Goal: Information Seeking & Learning: Learn about a topic

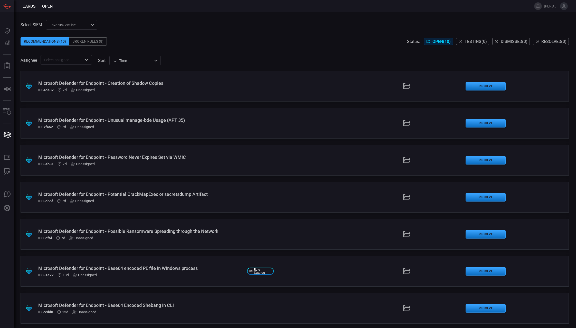
click at [549, 6] on span "[PERSON_NAME].[PERSON_NAME]" at bounding box center [551, 6] width 14 height 4
click at [564, 6] on icon at bounding box center [564, 6] width 5 height 5
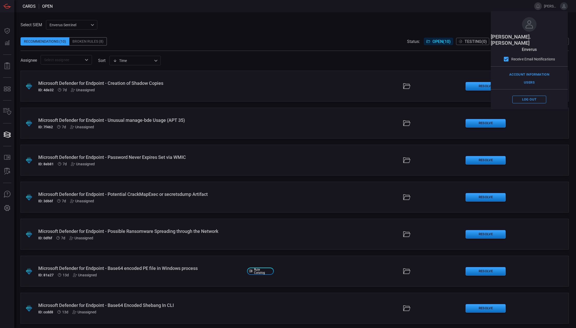
click at [329, 39] on div "Recommendations (10) Broken Rules (8) Status: Open ( 10 ) Testing ( 0 ) Dismiss…" at bounding box center [295, 41] width 549 height 8
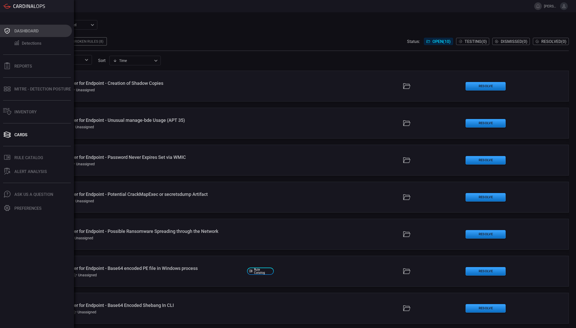
click at [19, 30] on div "Dashboard" at bounding box center [26, 31] width 24 height 5
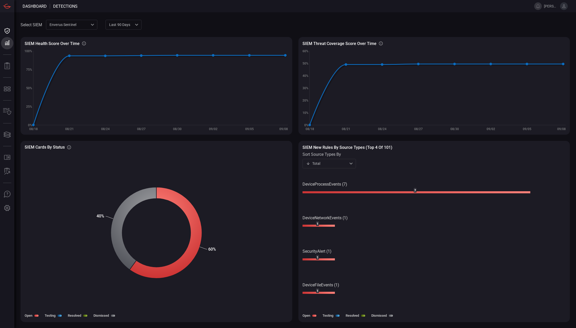
click at [563, 7] on icon at bounding box center [564, 6] width 5 height 5
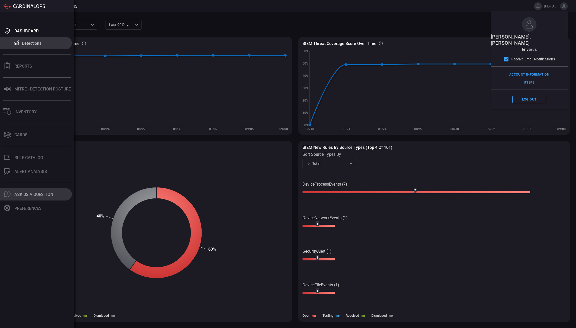
click at [30, 194] on div "Ask Us A Question" at bounding box center [33, 194] width 39 height 5
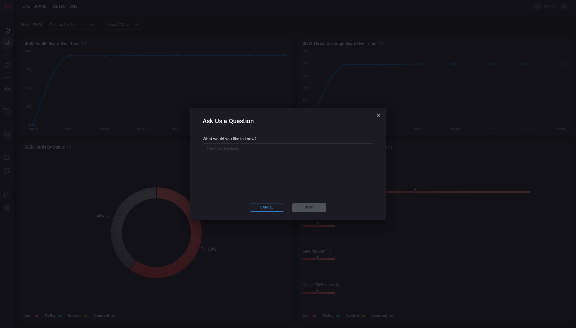
click at [224, 152] on textarea at bounding box center [288, 166] width 164 height 41
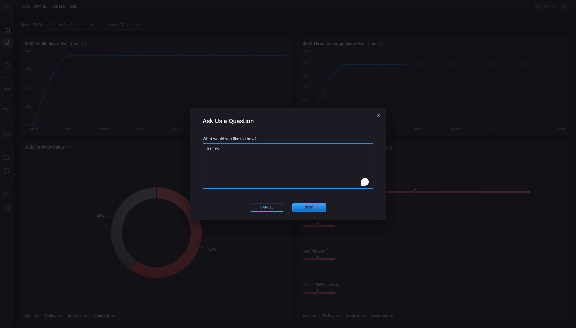
type textarea "Training"
click at [269, 208] on button "Cancel" at bounding box center [267, 208] width 34 height 8
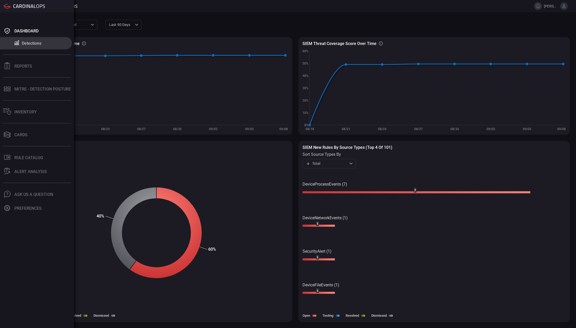
click at [32, 5] on icon at bounding box center [32, 5] width 3 height 3
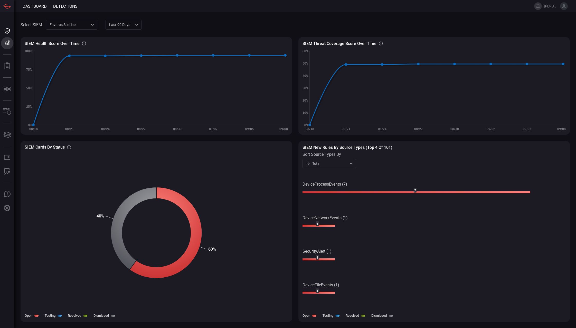
click at [565, 6] on icon at bounding box center [564, 6] width 3 height 4
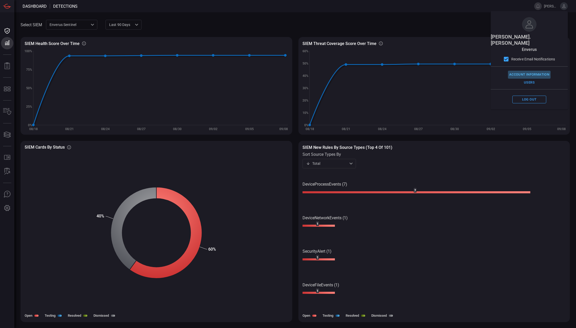
click at [533, 71] on button "Account Information" at bounding box center [529, 75] width 43 height 8
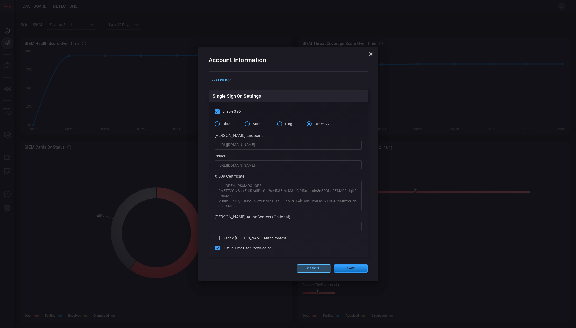
click at [314, 268] on button "Cancel" at bounding box center [314, 268] width 34 height 8
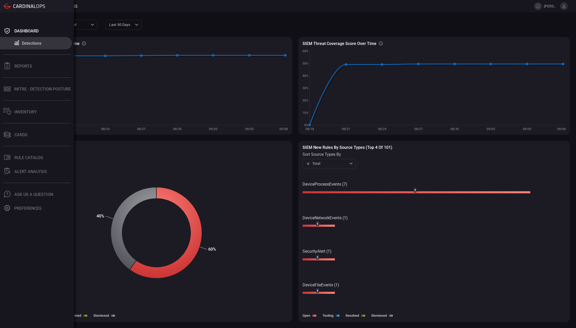
click at [21, 4] on div at bounding box center [24, 6] width 42 height 5
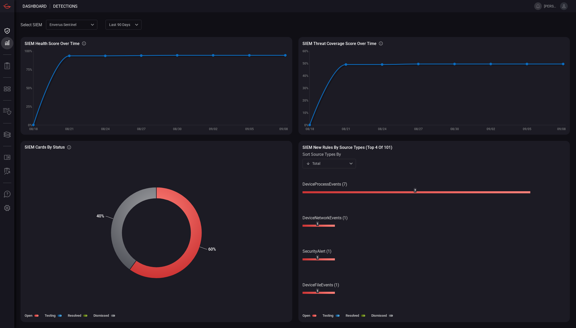
click at [105, 8] on span at bounding box center [303, 6] width 451 height 12
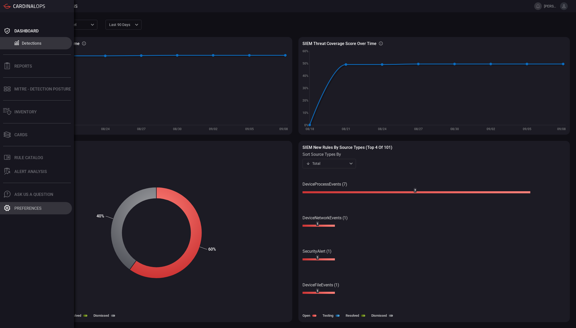
click at [25, 209] on div "Preferences" at bounding box center [27, 208] width 27 height 5
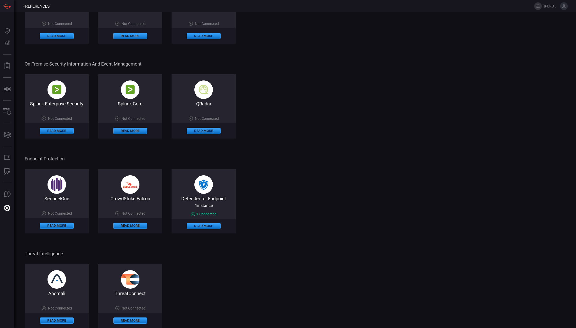
scroll to position [149, 0]
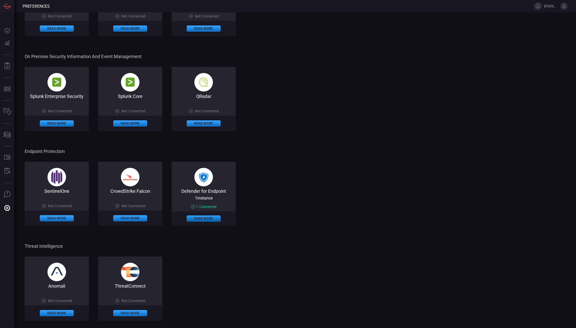
click at [200, 219] on button "Read More" at bounding box center [204, 218] width 34 height 6
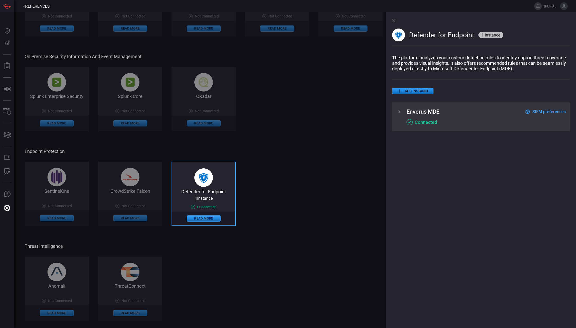
click at [400, 113] on icon at bounding box center [400, 111] width 6 height 6
click at [394, 19] on icon at bounding box center [394, 21] width 4 height 4
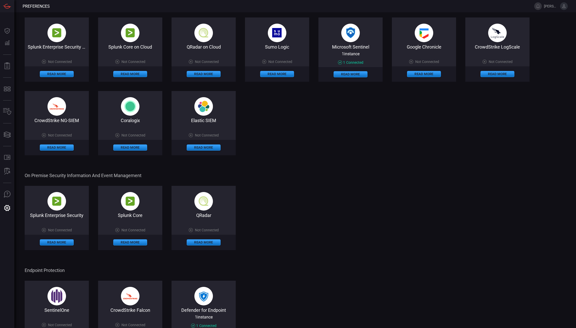
scroll to position [0, 0]
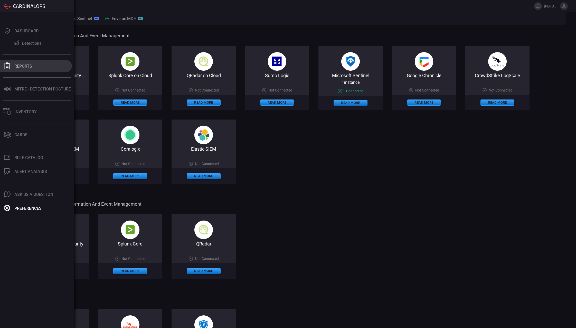
click at [24, 64] on div "Reports" at bounding box center [23, 66] width 18 height 5
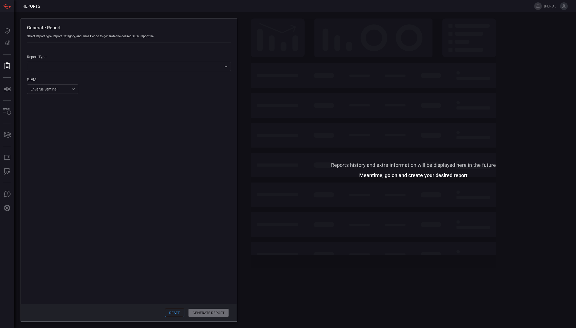
click at [72, 67] on div "​ ​" at bounding box center [129, 67] width 204 height 10
click at [81, 15] on div at bounding box center [288, 164] width 576 height 328
click at [332, 65] on span at bounding box center [414, 91] width 326 height 144
click at [289, 245] on span at bounding box center [414, 249] width 326 height 144
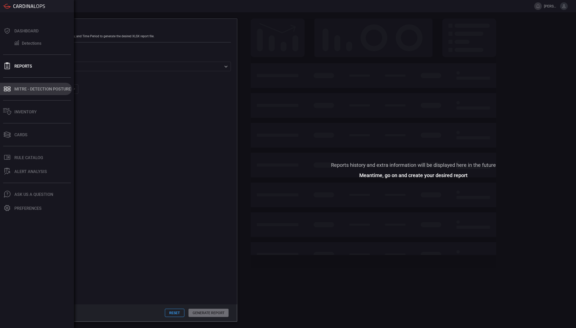
click at [21, 88] on div "MITRE - Detection Posture" at bounding box center [42, 89] width 57 height 5
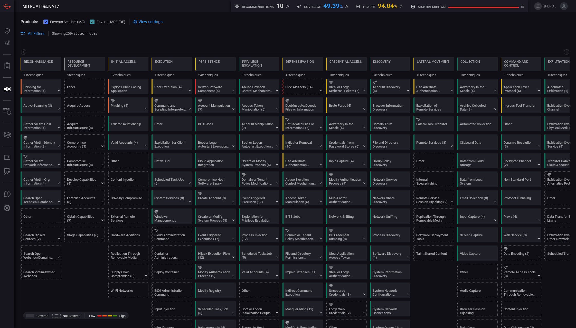
scroll to position [0, 64]
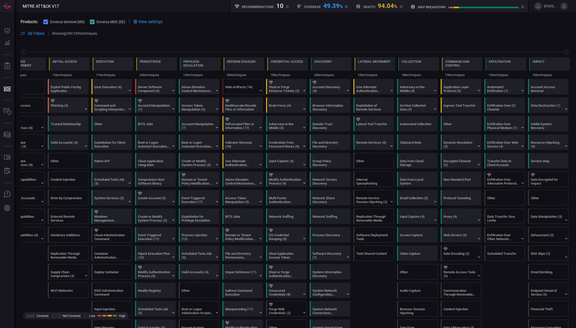
click at [113, 40] on span at bounding box center [296, 39] width 550 height 6
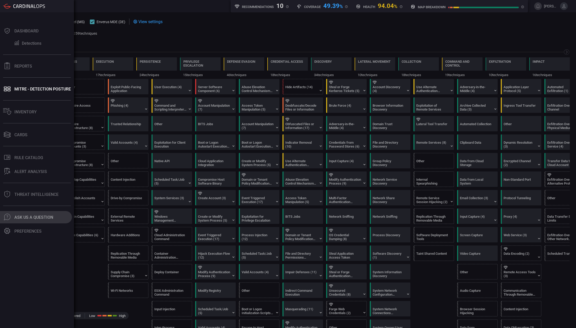
scroll to position [0, 64]
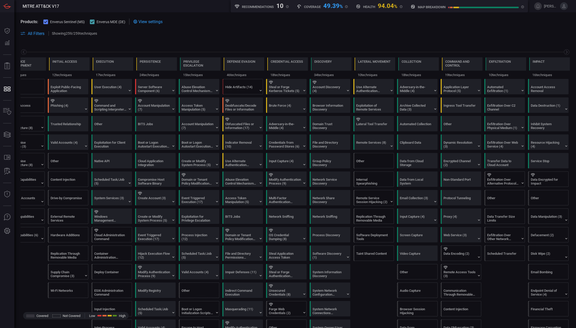
click at [565, 8] on icon at bounding box center [564, 6] width 3 height 4
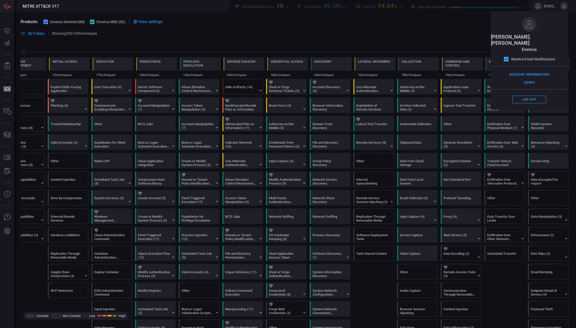
click at [377, 32] on span at bounding box center [335, 33] width 469 height 6
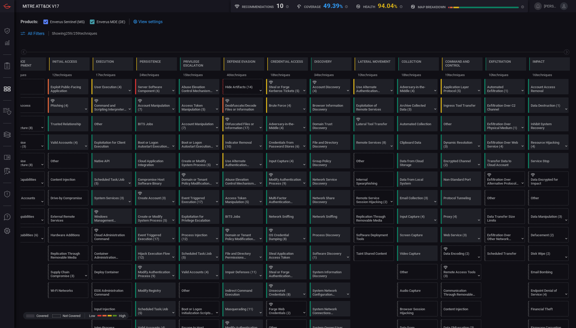
click at [565, 6] on icon at bounding box center [564, 6] width 3 height 4
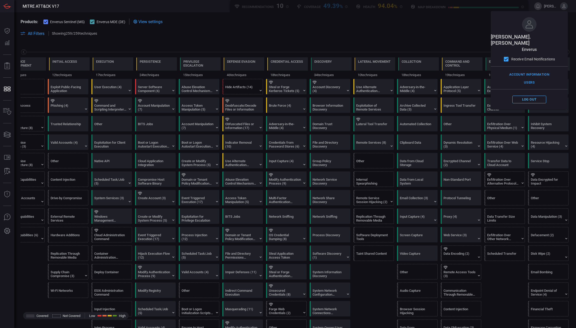
click at [531, 96] on button "Log out" at bounding box center [530, 100] width 34 height 8
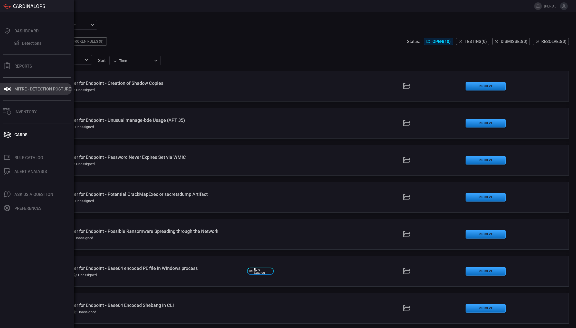
click at [24, 90] on div "MITRE - Detection Posture" at bounding box center [42, 89] width 57 height 5
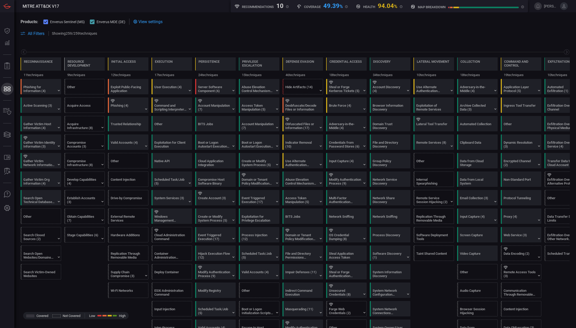
scroll to position [0, 64]
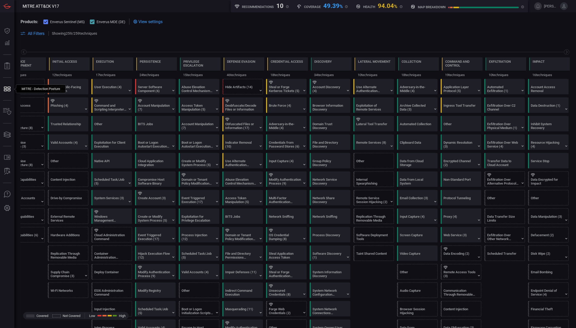
click at [262, 23] on section "Products: Enverus Sentinel (MS) Enverus MDE (DE) View settings" at bounding box center [296, 22] width 550 height 6
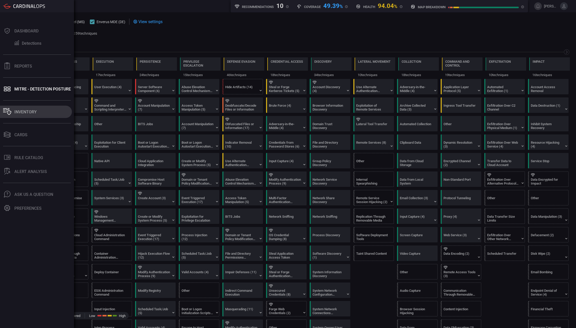
click at [26, 111] on div "Inventory" at bounding box center [25, 111] width 22 height 5
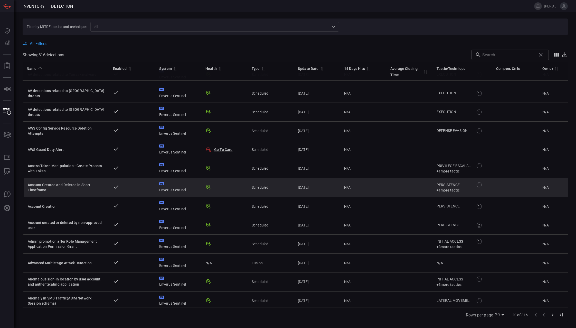
scroll to position [128, 0]
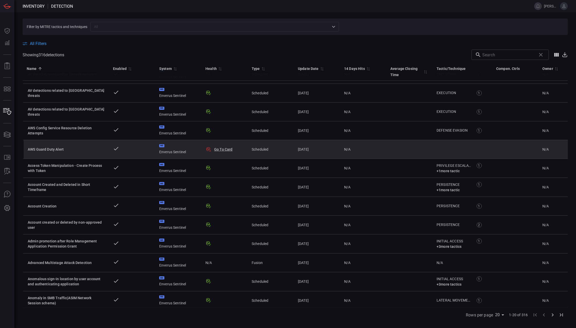
click at [218, 149] on button "Go To Card" at bounding box center [223, 149] width 19 height 5
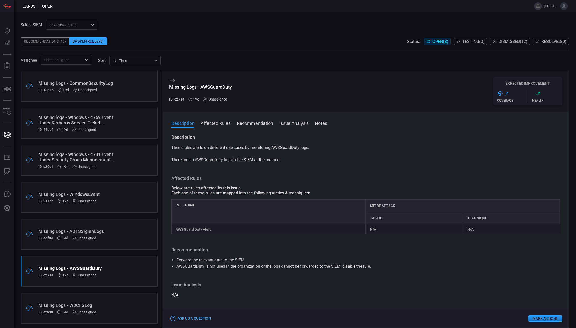
click at [216, 124] on button "Affected Rules" at bounding box center [216, 123] width 30 height 6
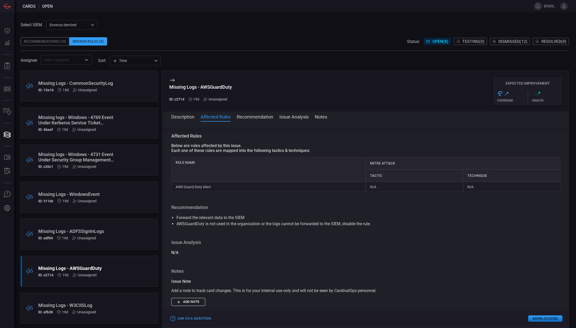
click at [257, 115] on button "Recommendation" at bounding box center [255, 116] width 36 height 6
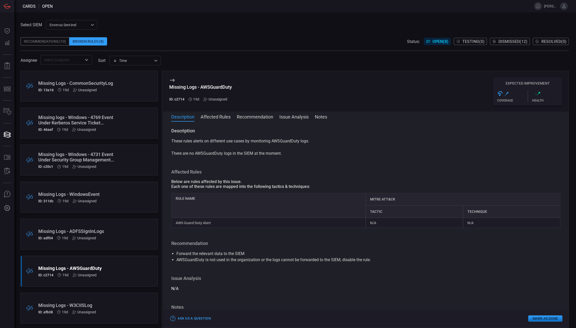
click at [48, 41] on div "Recommendations (10)" at bounding box center [45, 41] width 49 height 8
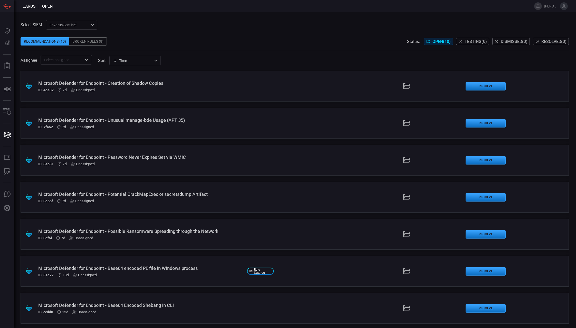
click at [86, 40] on div "Broken Rules (8)" at bounding box center [88, 41] width 38 height 8
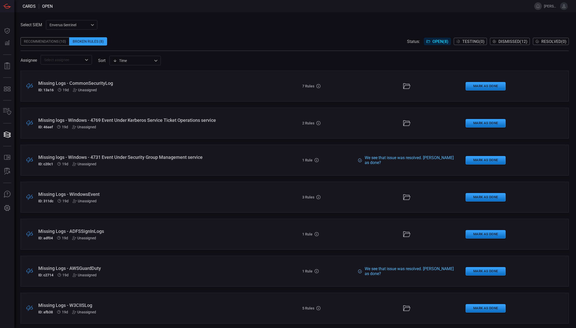
click at [130, 158] on div "Missing logs - Windows - 4731 Event Under Security Group Management service" at bounding box center [140, 156] width 205 height 5
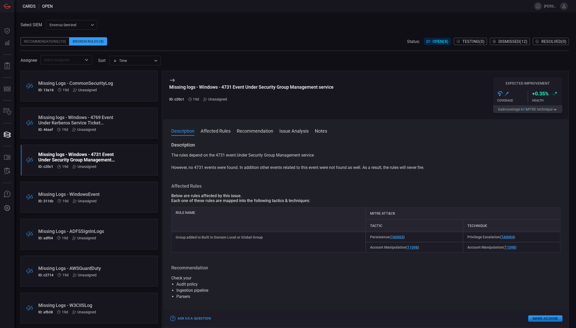
click at [250, 130] on button "Recommendation" at bounding box center [255, 130] width 36 height 6
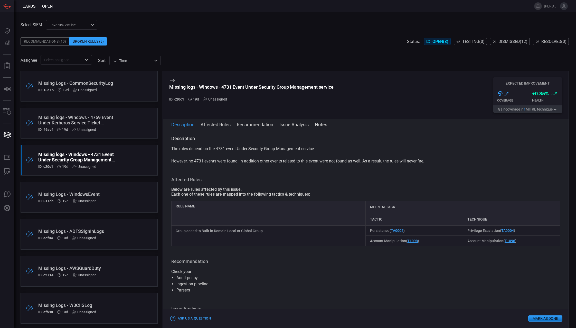
click at [112, 195] on div "Missing Logs - WindowsEvent" at bounding box center [79, 193] width 82 height 5
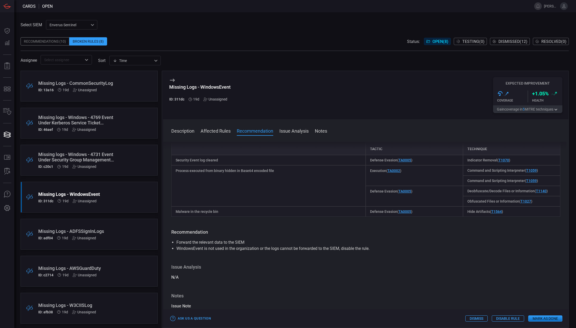
scroll to position [77, 0]
click at [121, 235] on div ".broken_cards_icon_0{fill:#39A4FF;} .broken_cards_icon_1{fill:none;stroke:#1918…" at bounding box center [89, 234] width 137 height 31
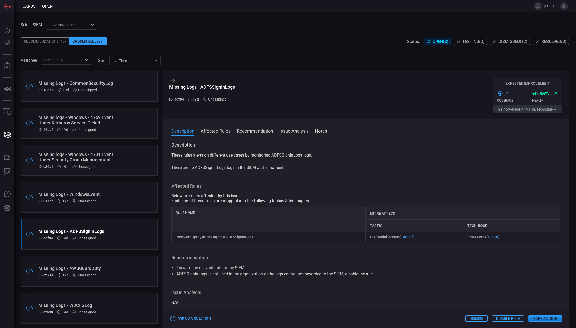
click at [119, 269] on div ".broken_cards_icon_0{fill:#39A4FF;} .broken_cards_icon_1{fill:none;stroke:#1918…" at bounding box center [89, 271] width 137 height 31
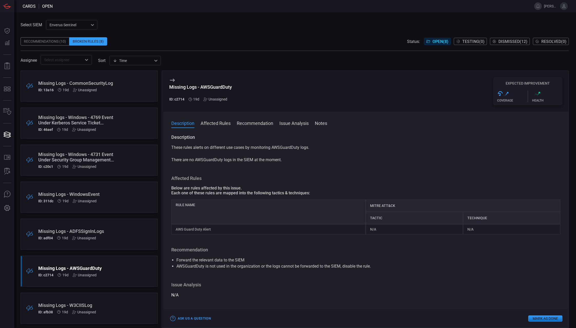
click at [115, 306] on div "Missing Logs - W3CIISLog" at bounding box center [79, 304] width 82 height 5
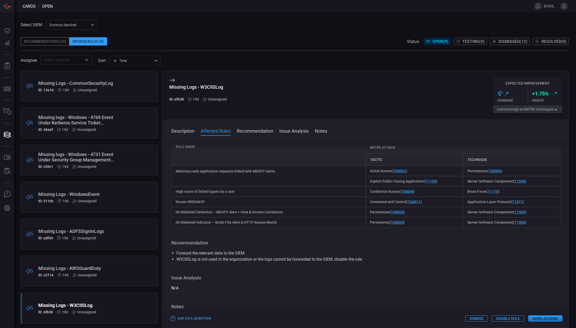
scroll to position [77, 0]
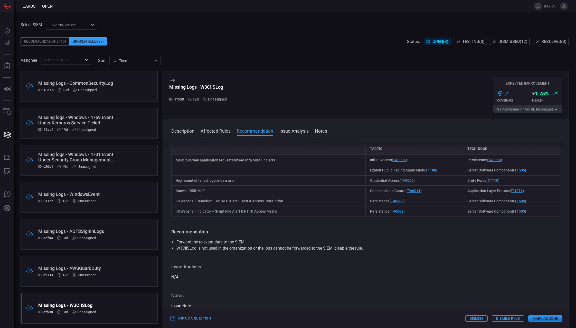
click at [39, 40] on div "Recommendations (10)" at bounding box center [45, 41] width 49 height 8
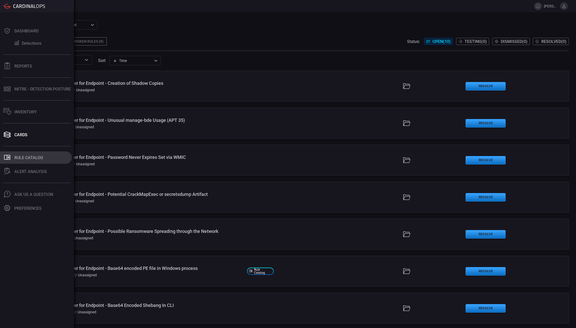
click at [29, 157] on div "Rule Catalog" at bounding box center [28, 157] width 29 height 5
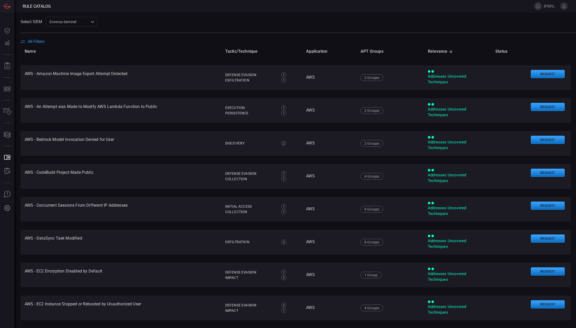
scroll to position [12, 0]
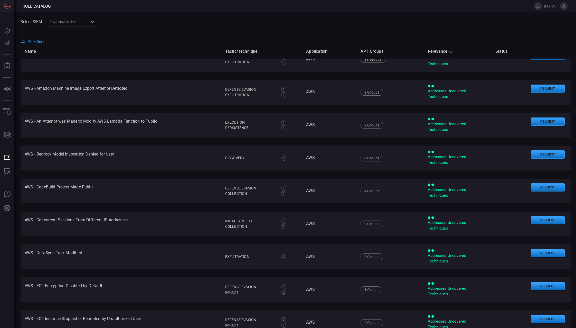
click at [37, 41] on span "All Filters" at bounding box center [36, 41] width 17 height 5
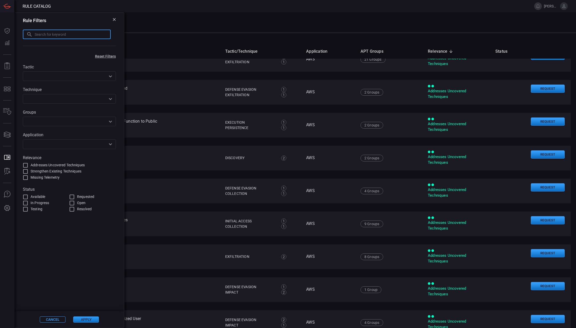
click at [42, 36] on input "text" at bounding box center [73, 35] width 76 height 10
type input "Tamper"
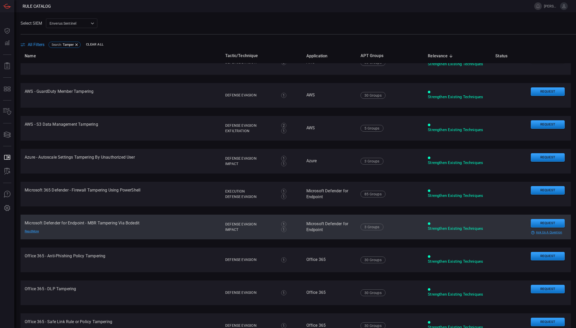
scroll to position [51, 0]
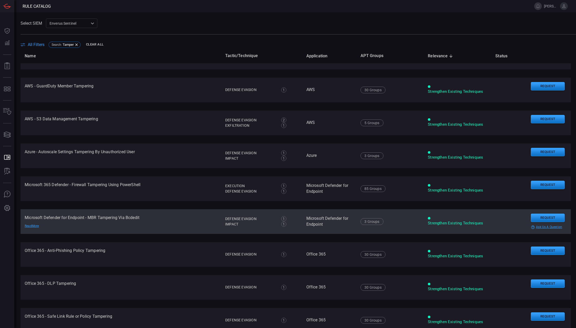
click at [158, 221] on td "Microsoft Defender for Endpoint - MBR Tampering Via Bcdedit Read More" at bounding box center [121, 221] width 201 height 25
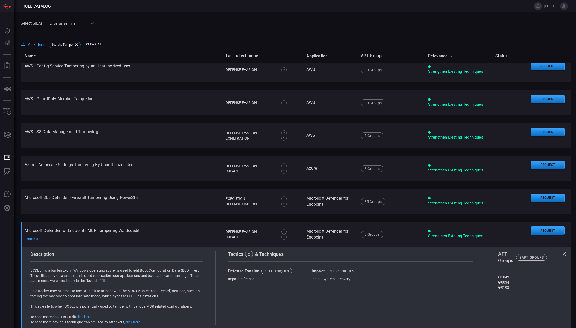
scroll to position [26, 0]
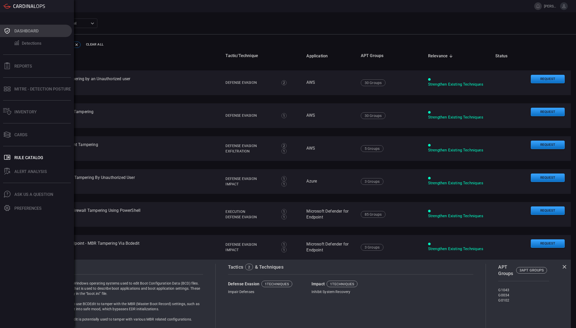
click at [9, 29] on icon at bounding box center [7, 30] width 8 height 7
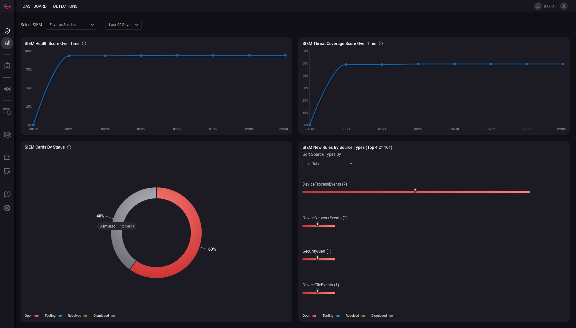
click at [117, 234] on icon at bounding box center [133, 228] width 45 height 82
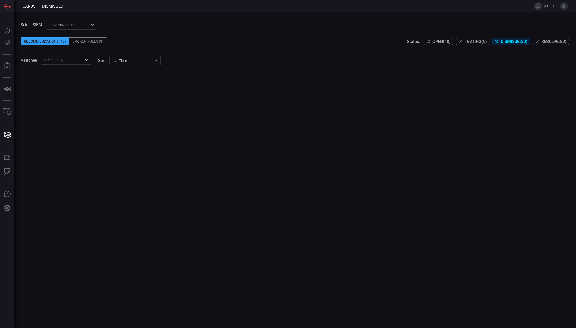
click at [508, 41] on span "Dismissed ( 0 )" at bounding box center [514, 41] width 27 height 5
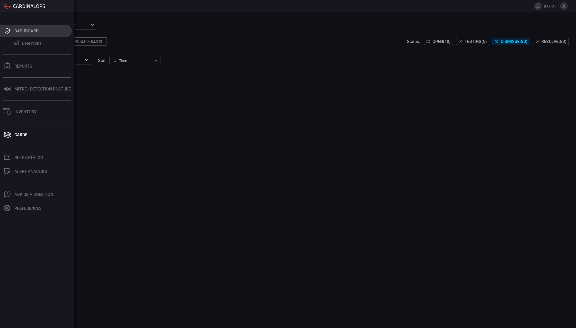
click at [26, 32] on div "Dashboard" at bounding box center [26, 31] width 24 height 5
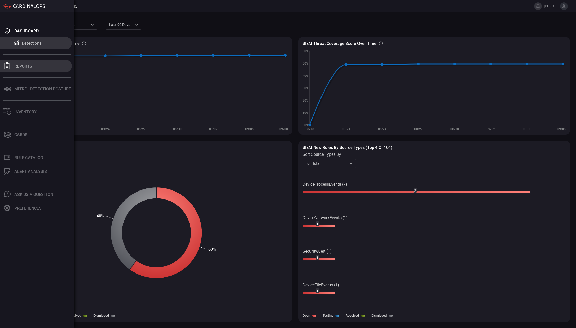
click at [22, 66] on div "Reports" at bounding box center [23, 66] width 18 height 5
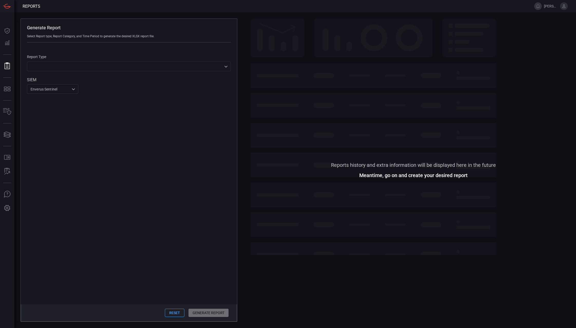
click at [55, 65] on div "​ ​" at bounding box center [129, 67] width 204 height 10
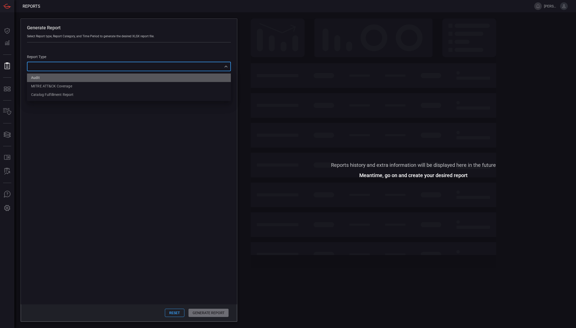
click at [53, 78] on li "Audit" at bounding box center [129, 77] width 204 height 8
type input "Audit"
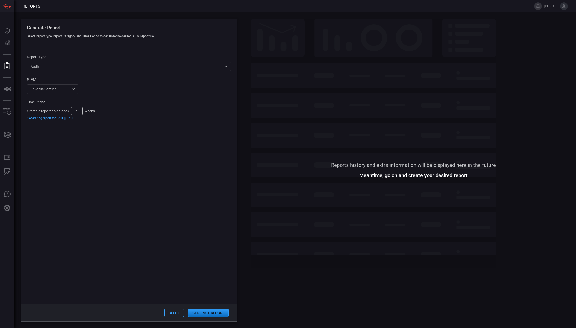
click at [198, 313] on button "Generate Report" at bounding box center [208, 313] width 41 height 8
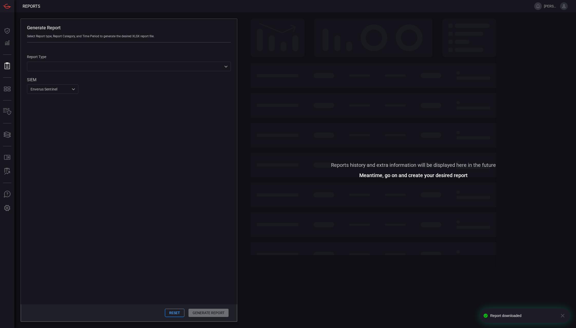
click at [91, 69] on div "​ ​" at bounding box center [129, 67] width 204 height 10
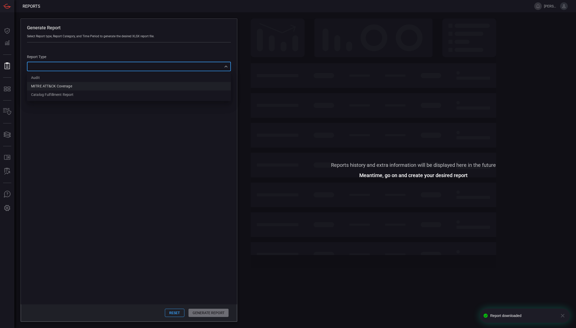
click at [68, 86] on div "MITRE ATT&CK Coverage" at bounding box center [51, 86] width 41 height 5
type input "mitreCoverage"
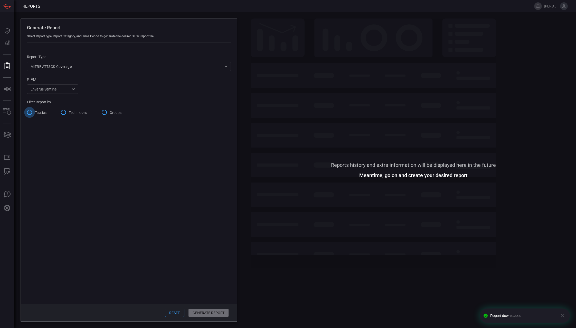
click at [30, 112] on input "Tactics" at bounding box center [29, 112] width 11 height 11
click at [63, 113] on input "Techniques" at bounding box center [63, 112] width 11 height 11
click at [29, 112] on input "Tactics" at bounding box center [29, 112] width 11 height 11
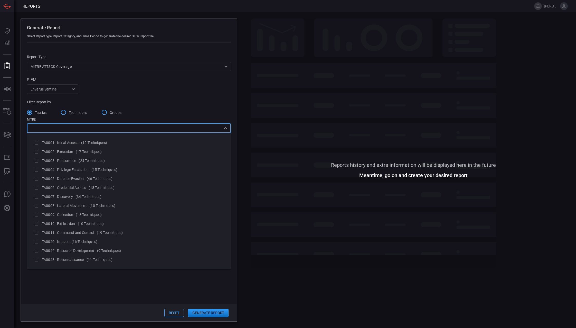
click at [194, 131] on input "text" at bounding box center [125, 128] width 192 height 6
click at [36, 177] on icon at bounding box center [36, 179] width 5 height 6
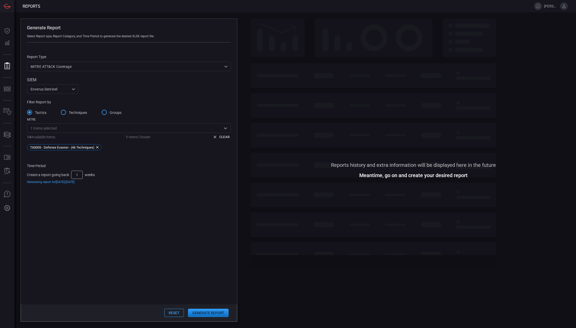
drag, startPoint x: 208, startPoint y: 314, endPoint x: 204, endPoint y: 313, distance: 4.4
click at [204, 313] on button "Generate Report" at bounding box center [208, 313] width 41 height 8
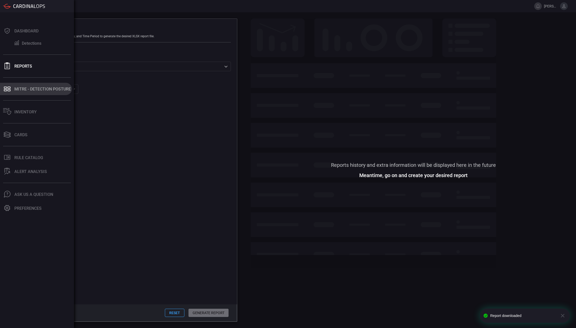
click at [31, 91] on div "MITRE - Detection Posture" at bounding box center [42, 89] width 57 height 5
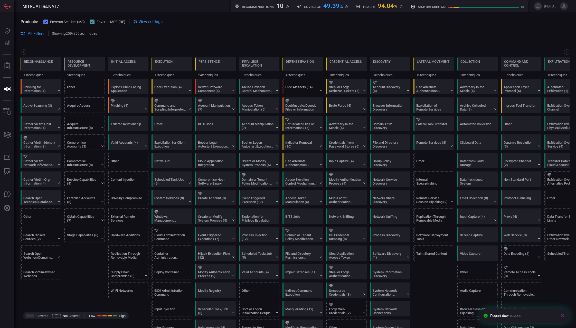
scroll to position [0, 64]
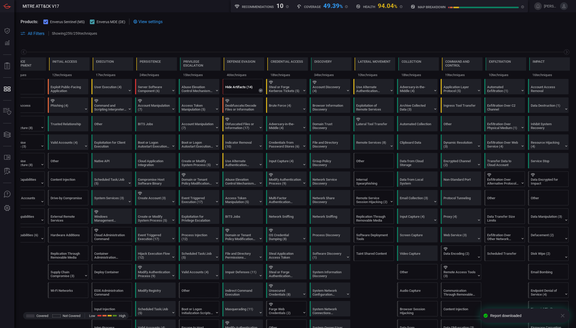
click at [259, 90] on icon at bounding box center [261, 90] width 4 height 4
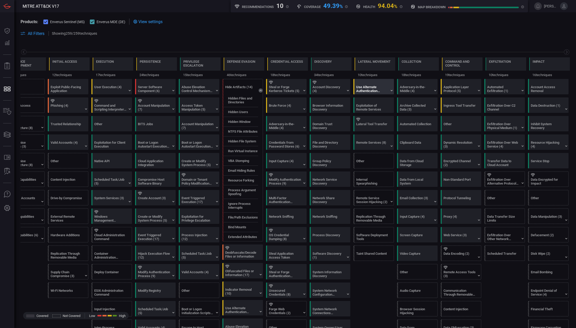
click at [374, 88] on div "Use Alternate Authentication Material (4)" at bounding box center [372, 89] width 32 height 8
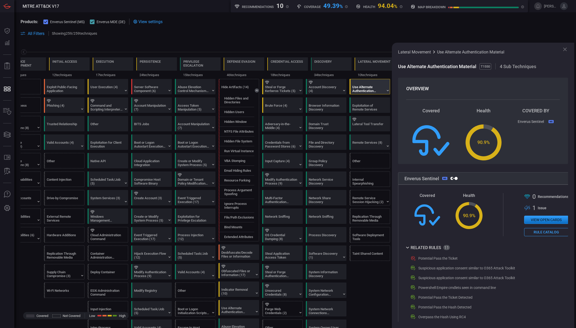
click at [439, 259] on div "Potential Pass the Ticket" at bounding box center [438, 258] width 39 height 4
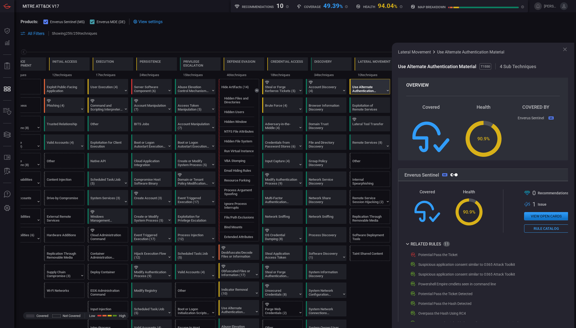
scroll to position [0, 0]
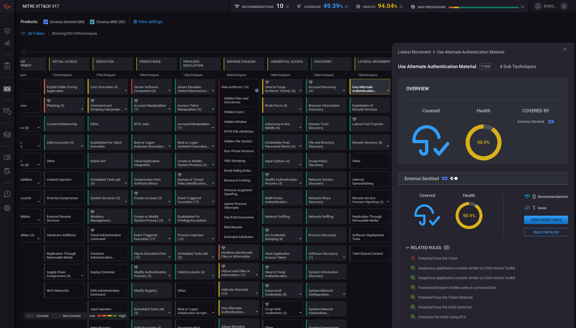
click at [545, 220] on button "View open cards" at bounding box center [547, 220] width 44 height 8
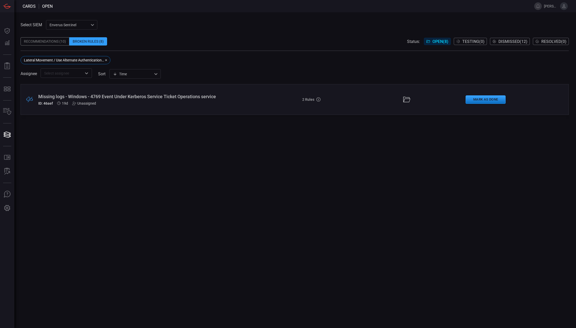
click at [221, 98] on div "Missing logs - Windows - 4769 Event Under Kerberos Service Ticket Operations se…" at bounding box center [140, 96] width 205 height 5
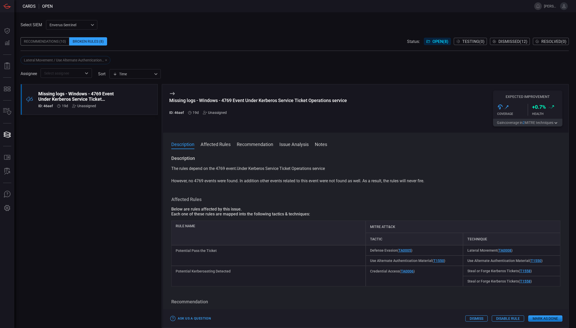
drag, startPoint x: 360, startPoint y: 22, endPoint x: 450, endPoint y: 19, distance: 90.0
click at [361, 23] on div "Select SIEM Enverus Sentinel c91b43ff-c123-4683-be2e-f803907a5556 ​ Recommendat…" at bounding box center [295, 49] width 549 height 58
click at [565, 7] on icon at bounding box center [564, 6] width 5 height 5
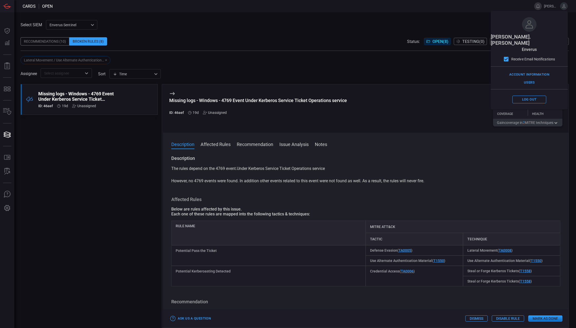
click at [537, 6] on button at bounding box center [539, 6] width 8 height 8
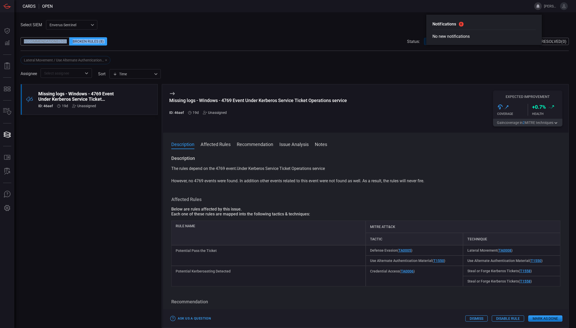
drag, startPoint x: 377, startPoint y: 33, endPoint x: 346, endPoint y: 42, distance: 32.2
click at [353, 41] on div "Select SIEM Enverus Sentinel c91b43ff-c123-4683-be2e-f803907a5556 ​ Recommendat…" at bounding box center [295, 49] width 549 height 58
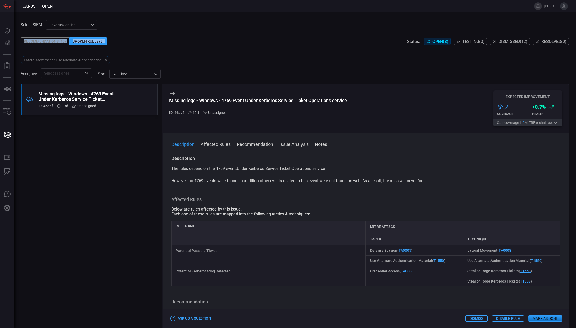
drag, startPoint x: 346, startPoint y: 42, endPoint x: 333, endPoint y: 45, distance: 13.0
click at [332, 41] on div "Recommendations (10) Broken Rules (8) Status: Open ( 8 ) Testing ( 0 ) Dismisse…" at bounding box center [295, 41] width 549 height 8
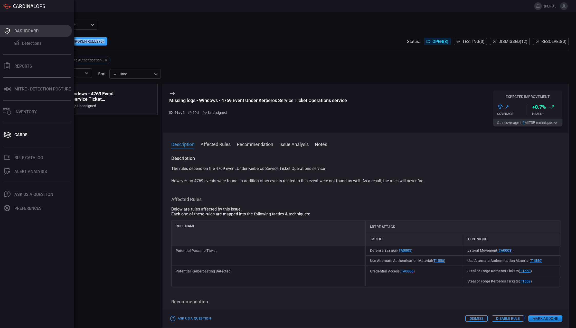
drag, startPoint x: 6, startPoint y: 31, endPoint x: 10, endPoint y: 30, distance: 4.3
click at [10, 30] on icon at bounding box center [7, 30] width 8 height 7
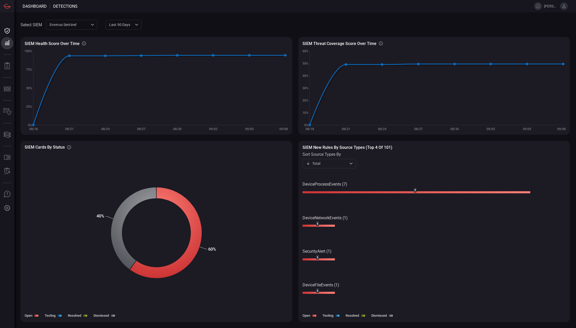
click at [168, 15] on div "Select SIEM Enverus Sentinel c91b43ff-c123-4683-be2e-f803907a5556 ​ Last 90 day…" at bounding box center [295, 170] width 562 height 316
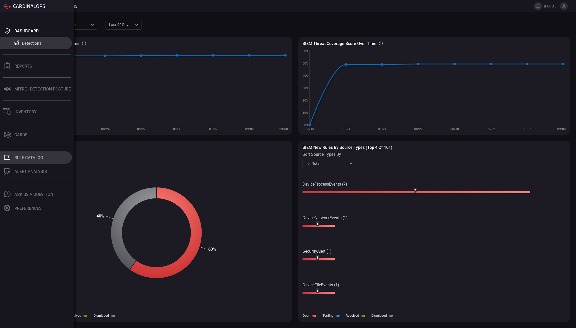
click at [29, 158] on div "Rule Catalog" at bounding box center [28, 157] width 29 height 5
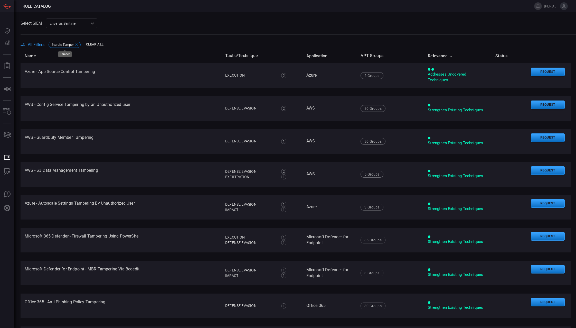
click at [77, 44] on icon at bounding box center [77, 45] width 4 height 4
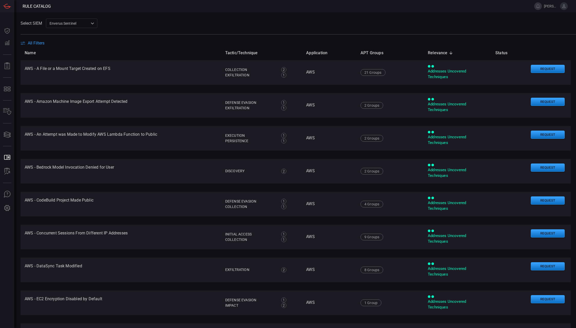
click at [38, 42] on span "All Filters" at bounding box center [36, 43] width 17 height 5
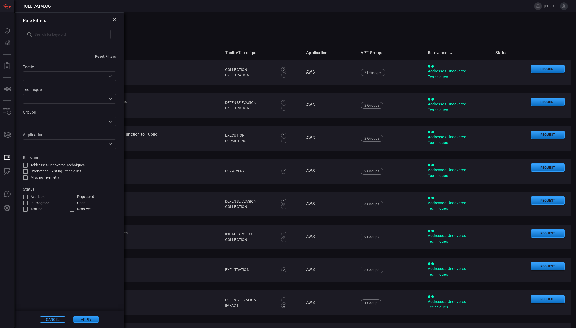
click at [44, 36] on input "text" at bounding box center [73, 35] width 76 height 10
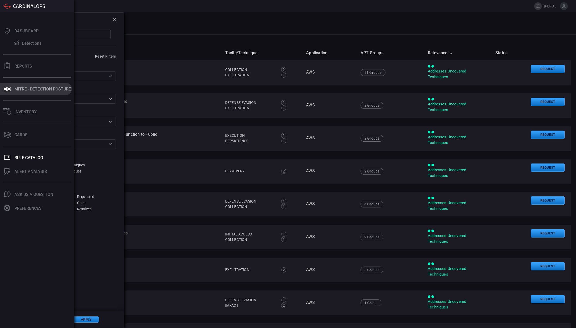
click at [34, 89] on div "MITRE - Detection Posture" at bounding box center [42, 89] width 57 height 5
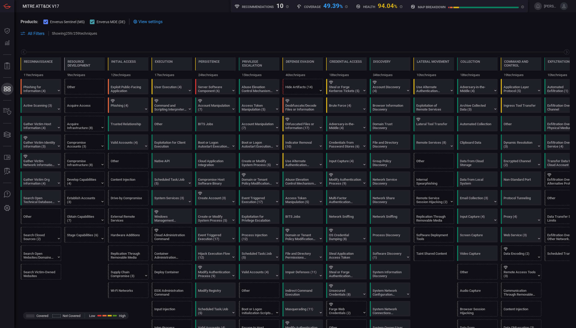
scroll to position [0, 64]
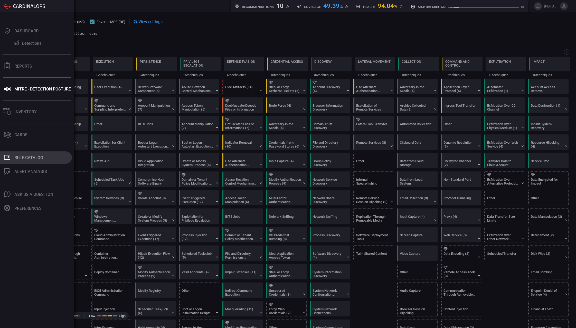
click at [31, 157] on div "Rule Catalog" at bounding box center [28, 157] width 29 height 5
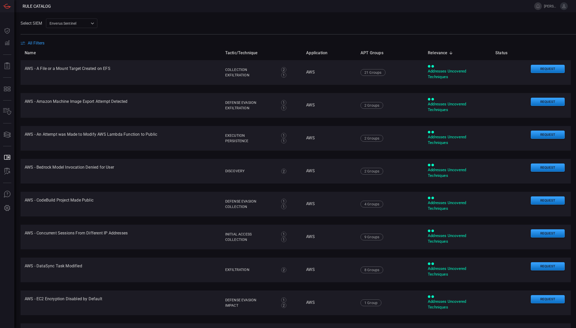
click at [38, 42] on span "All Filters" at bounding box center [36, 43] width 17 height 5
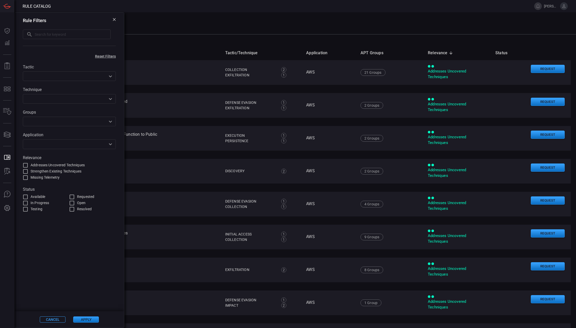
click at [48, 35] on input "text" at bounding box center [73, 35] width 76 height 10
type input "Scatter spider"
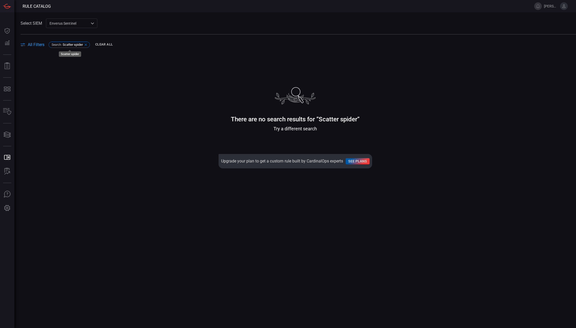
click at [86, 44] on icon at bounding box center [86, 45] width 4 height 4
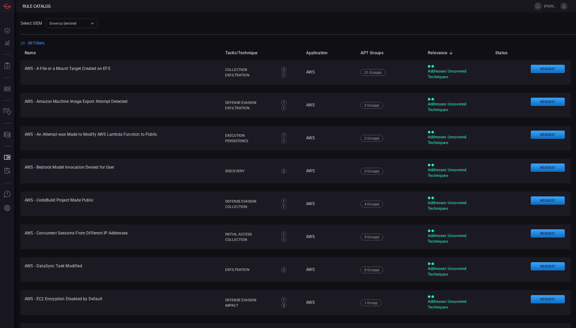
click at [33, 44] on span "All Filters" at bounding box center [36, 43] width 17 height 5
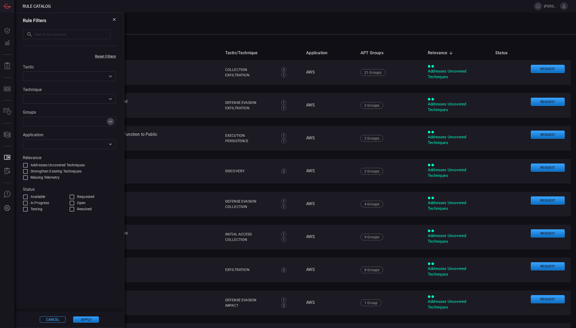
click at [111, 121] on icon "Open" at bounding box center [110, 121] width 6 height 6
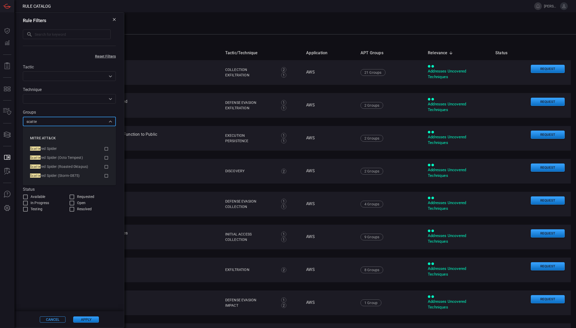
type input "scatter"
click at [107, 148] on icon at bounding box center [106, 149] width 5 height 6
click at [106, 157] on icon at bounding box center [107, 158] width 4 height 4
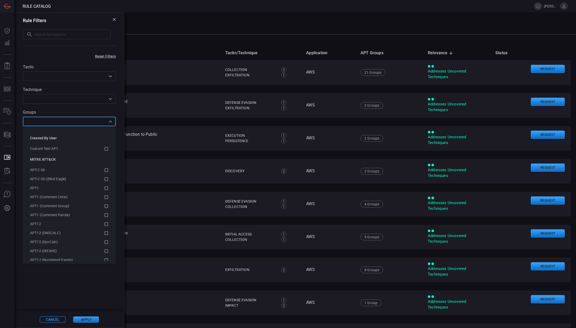
click at [80, 122] on input "text" at bounding box center [64, 121] width 81 height 6
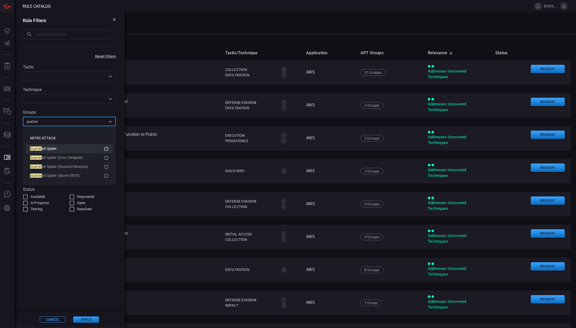
click at [106, 149] on icon at bounding box center [106, 149] width 5 height 6
type input "scatter"
click at [78, 317] on button "Apply" at bounding box center [86, 319] width 26 height 6
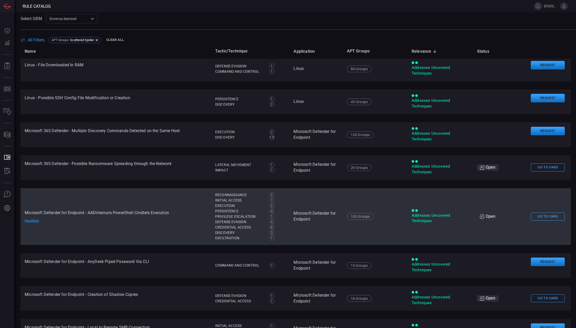
scroll to position [1257, 0]
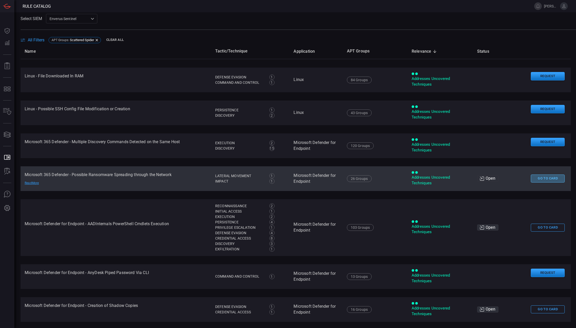
click at [531, 179] on button "Go To Card" at bounding box center [548, 178] width 34 height 8
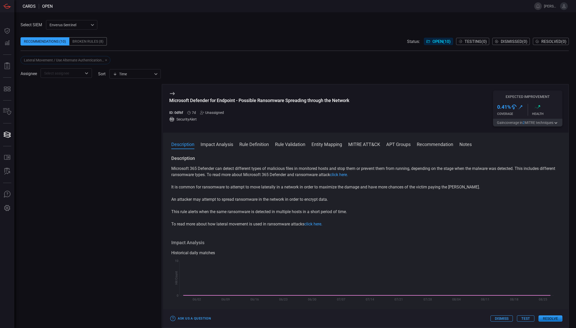
click at [216, 144] on button "Impact Analysis" at bounding box center [217, 144] width 33 height 6
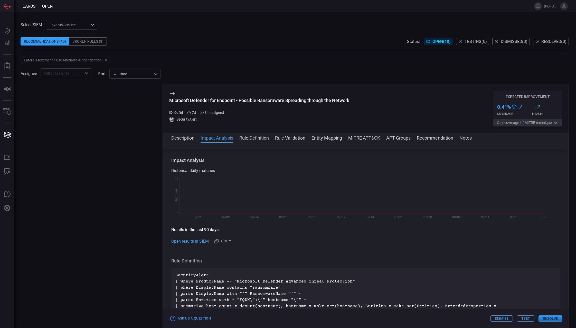
scroll to position [79, 0]
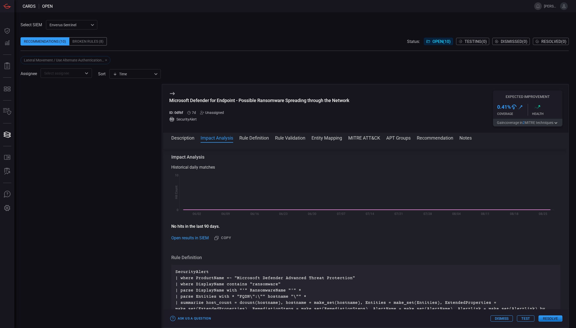
click at [254, 141] on span at bounding box center [366, 145] width 406 height 8
click at [256, 138] on button "Rule Definition" at bounding box center [255, 137] width 30 height 6
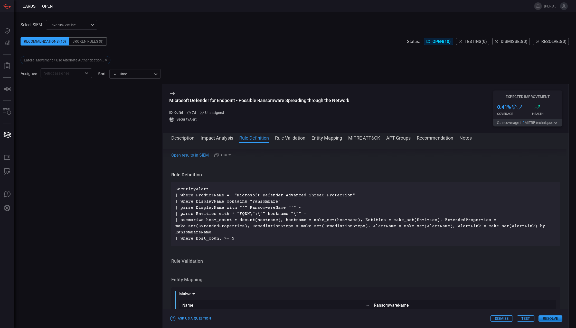
scroll to position [180, 0]
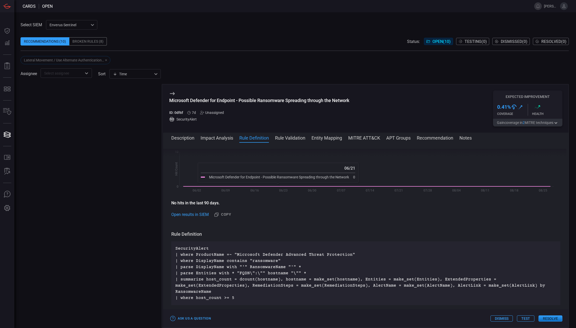
click at [306, 136] on button "Rule Validation" at bounding box center [290, 137] width 30 height 6
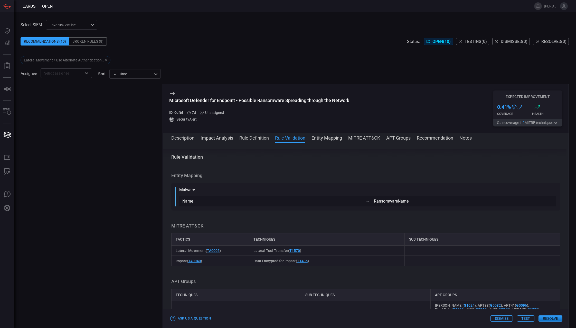
click at [323, 137] on button "Entity Mapping" at bounding box center [327, 137] width 31 height 6
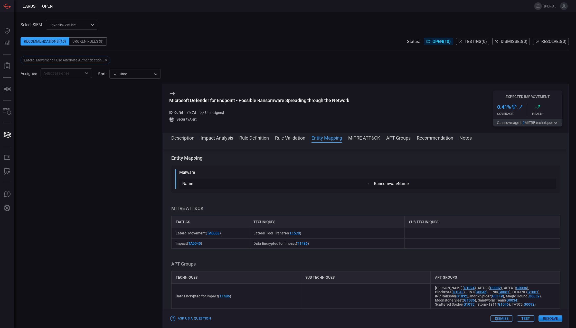
scroll to position [284, 0]
click at [432, 138] on button "Recommendation" at bounding box center [435, 137] width 36 height 6
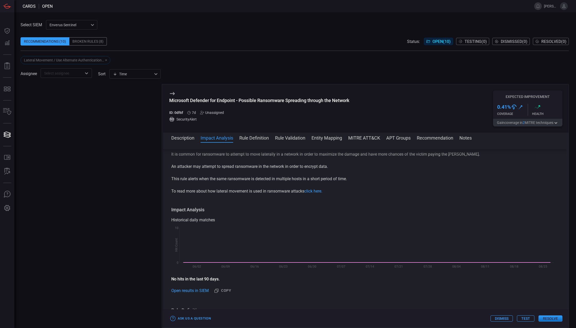
scroll to position [0, 0]
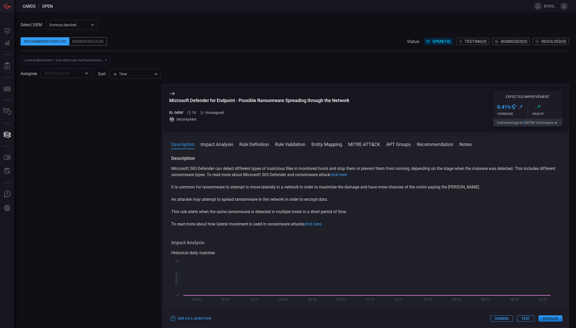
click at [46, 40] on div "Recommendations (10)" at bounding box center [45, 41] width 49 height 8
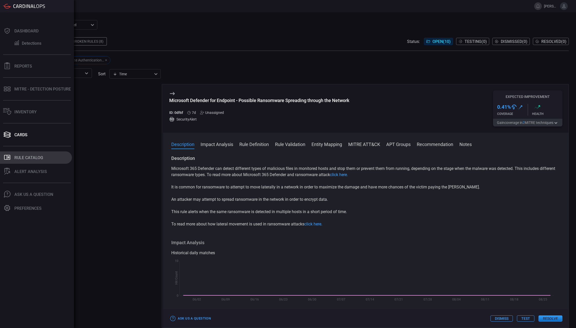
click at [28, 156] on div "Rule Catalog" at bounding box center [28, 157] width 29 height 5
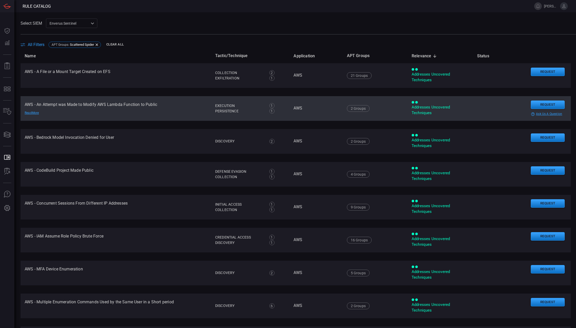
click at [134, 104] on td "AWS - An Attempt was Made to Modify AWS Lambda Function to Public Read More" at bounding box center [116, 108] width 191 height 25
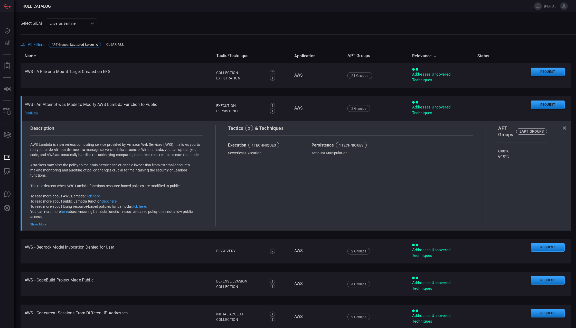
click at [170, 24] on div "Select SIEM Enverus Sentinel c91b43ff-c123-4683-be2e-f803907a5556 ​" at bounding box center [299, 24] width 556 height 10
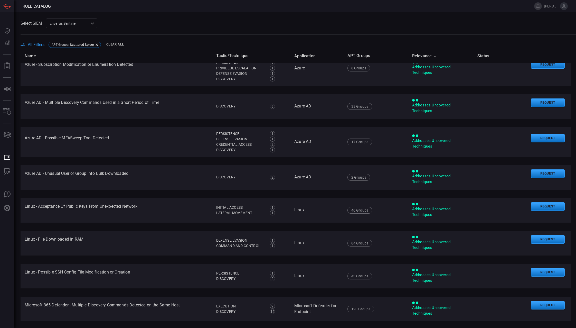
scroll to position [1388, 0]
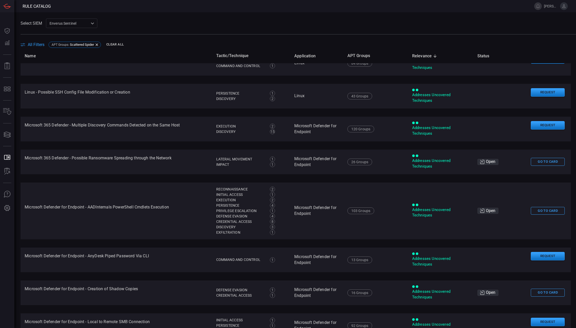
click at [540, 212] on button "Go To Card" at bounding box center [548, 211] width 34 height 8
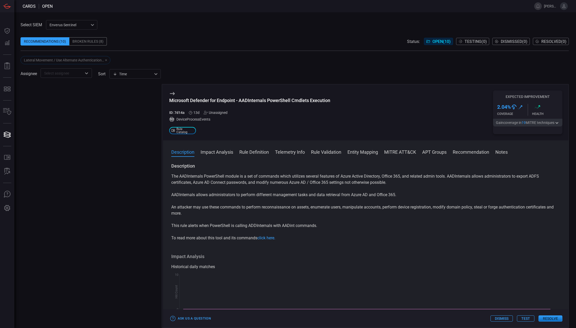
click at [364, 153] on button "Entity Mapping" at bounding box center [363, 152] width 31 height 6
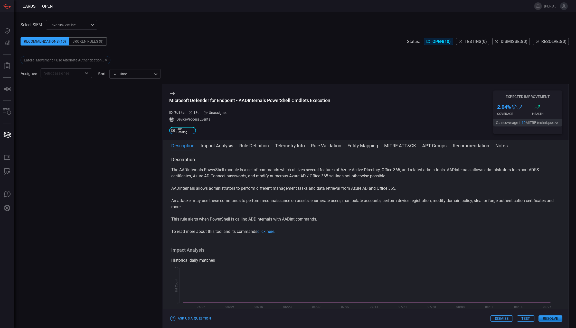
click at [388, 146] on button "MITRE ATT&CK" at bounding box center [400, 145] width 32 height 6
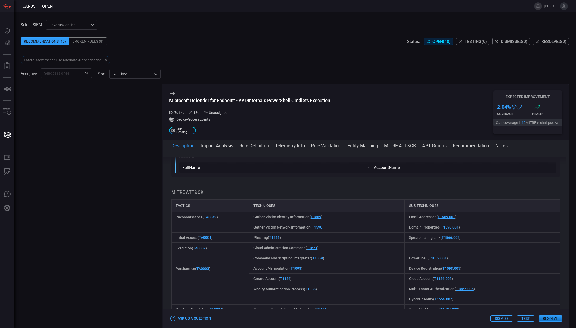
scroll to position [490, 0]
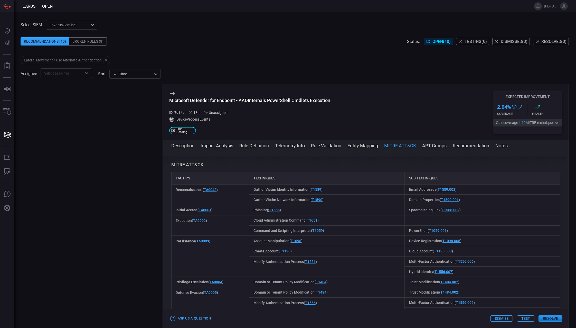
click at [362, 146] on button "Entity Mapping" at bounding box center [363, 145] width 31 height 6
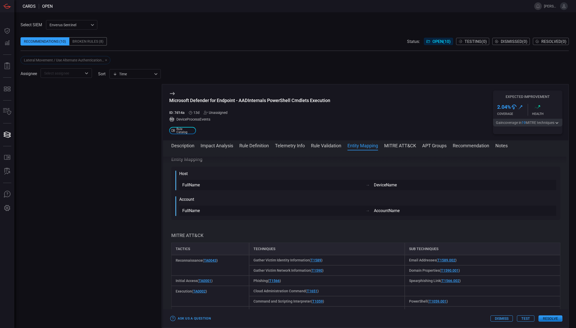
scroll to position [414, 0]
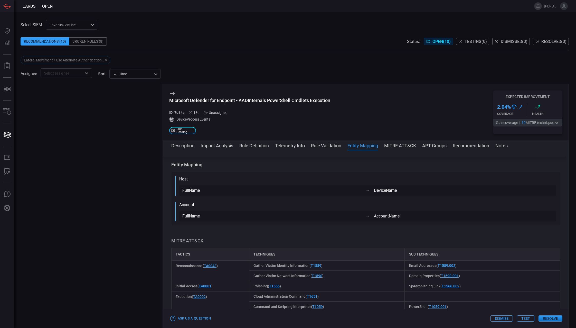
click at [181, 145] on button "Description" at bounding box center [182, 145] width 23 height 6
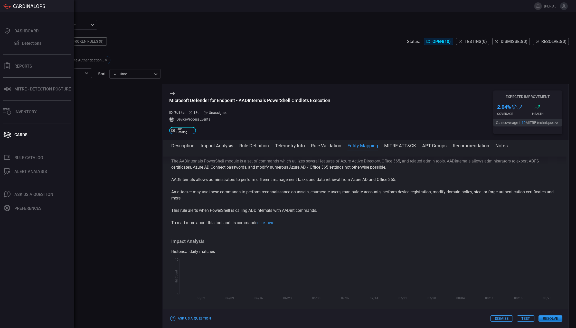
scroll to position [0, 0]
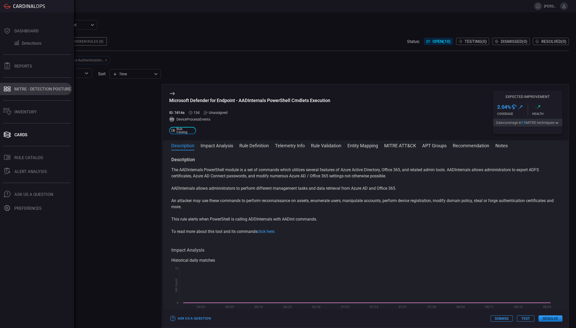
click at [28, 90] on div "MITRE - Detection Posture" at bounding box center [42, 89] width 57 height 5
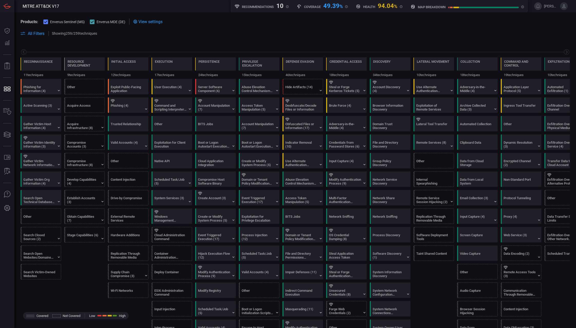
scroll to position [0, 64]
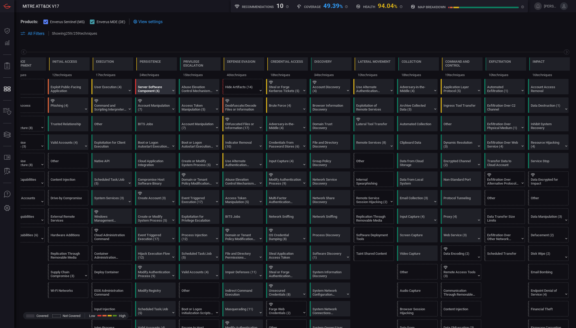
click at [152, 84] on div at bounding box center [156, 82] width 37 height 3
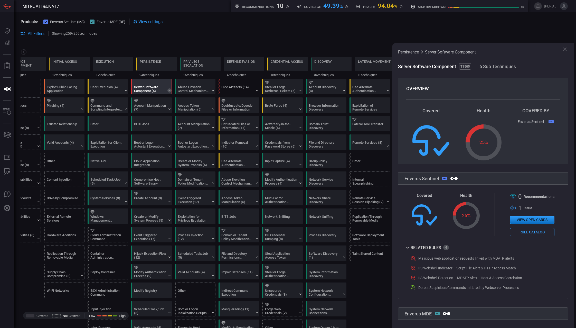
click at [169, 89] on icon at bounding box center [170, 90] width 4 height 4
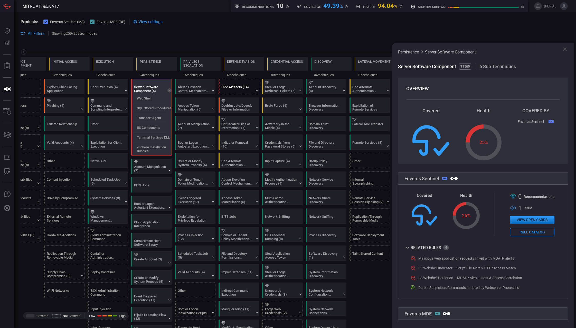
click at [253, 86] on div "Hide Artifacts (14)" at bounding box center [238, 89] width 32 height 8
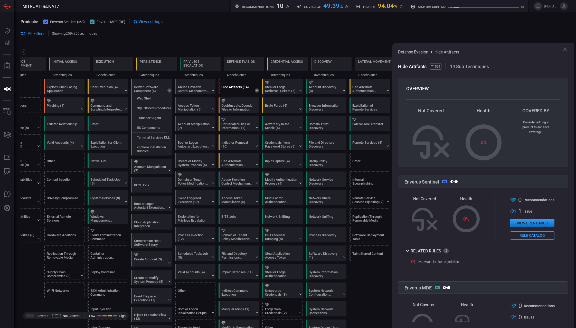
click at [257, 90] on icon at bounding box center [257, 90] width 4 height 4
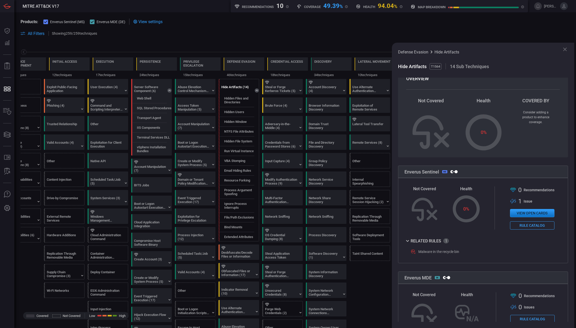
scroll to position [3, 0]
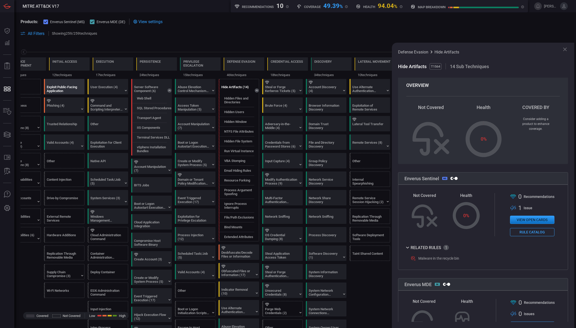
click at [62, 87] on div "Exploit Public-Facing Application" at bounding box center [63, 89] width 32 height 8
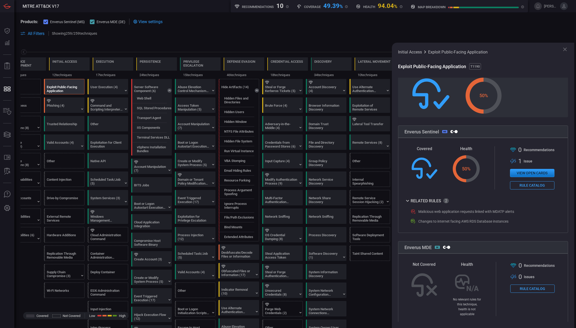
scroll to position [61, 0]
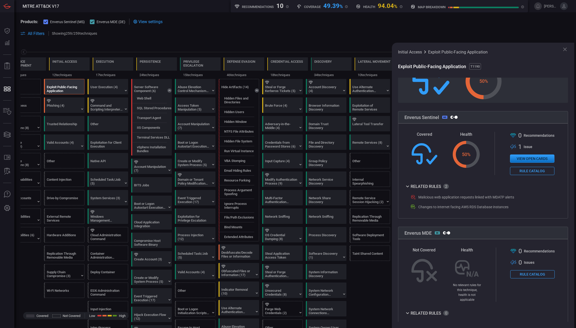
click at [456, 198] on div "Malicious web application requests linked with MDATP alerts" at bounding box center [467, 197] width 96 height 4
click at [523, 171] on button "Rule Catalog" at bounding box center [532, 171] width 44 height 8
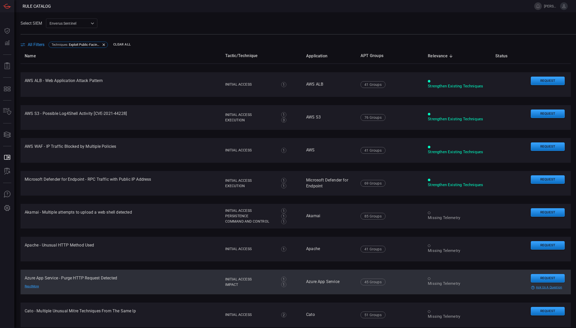
scroll to position [154, 0]
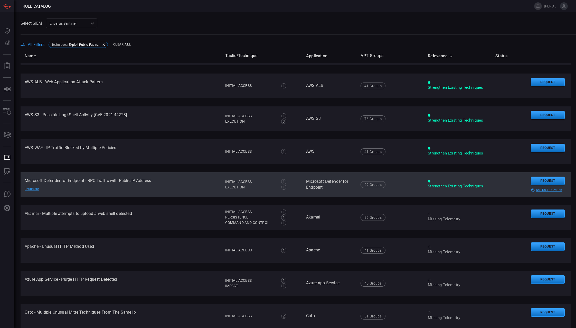
click at [157, 181] on td "Microsoft Defender for Endpoint - RPC Traffic with Public IP Address Read More" at bounding box center [121, 184] width 201 height 25
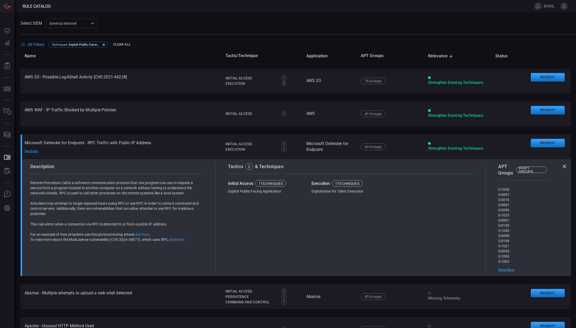
scroll to position [180, 0]
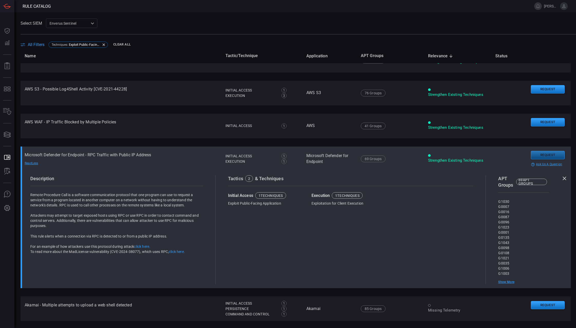
click at [535, 154] on button "Request" at bounding box center [548, 155] width 34 height 8
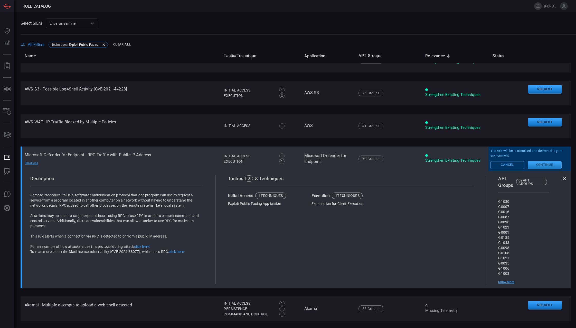
click at [537, 165] on button "Continue" at bounding box center [545, 165] width 34 height 8
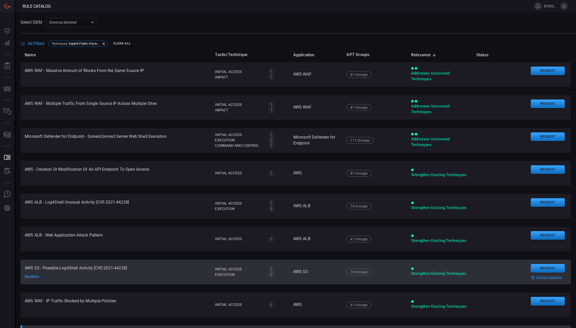
scroll to position [0, 0]
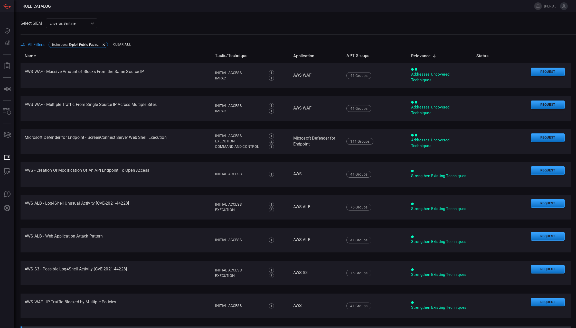
click at [128, 21] on div "Select SIEM Enverus Sentinel c91b43ff-c123-4683-be2e-f803907a5556 ​" at bounding box center [299, 24] width 556 height 10
click at [104, 43] on icon at bounding box center [104, 45] width 4 height 4
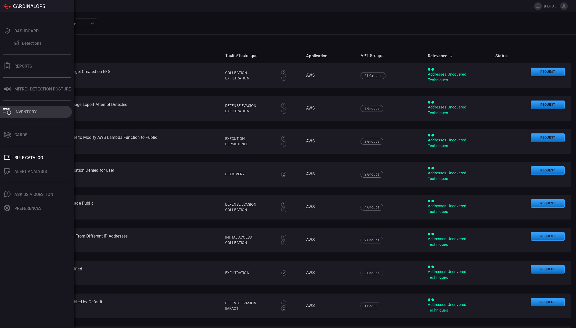
click at [23, 112] on div "Inventory" at bounding box center [25, 111] width 22 height 5
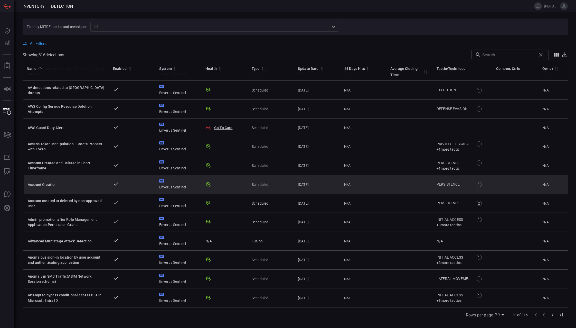
scroll to position [154, 0]
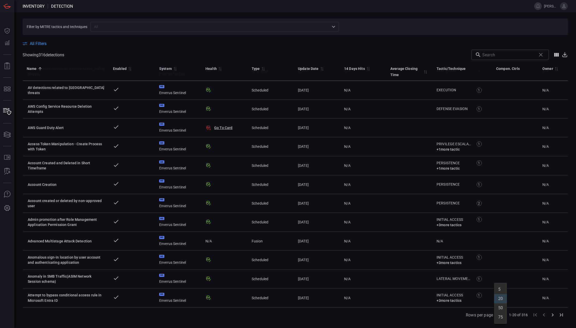
click at [501, 314] on body "Inventory Detection jared.roese Dashboard Dashboard Detections Detections Repor…" at bounding box center [288, 164] width 576 height 328
click at [502, 317] on li "75" at bounding box center [500, 316] width 13 height 9
type input "75"
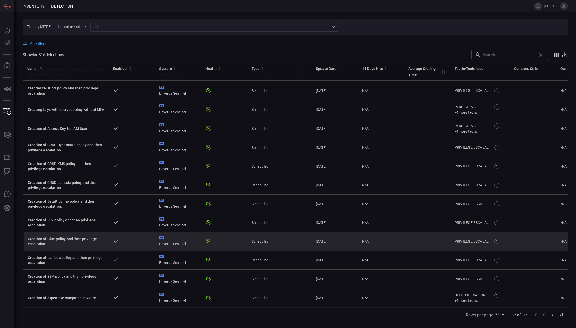
scroll to position [1191, 0]
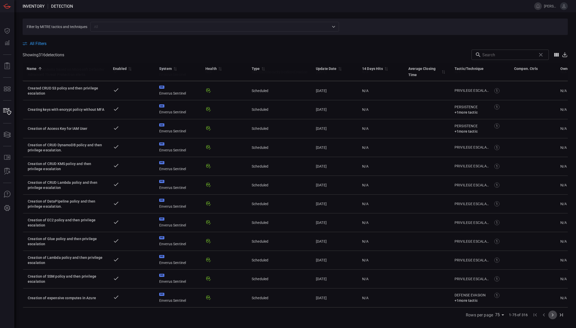
click at [553, 315] on icon "Go to next page" at bounding box center [553, 315] width 6 height 6
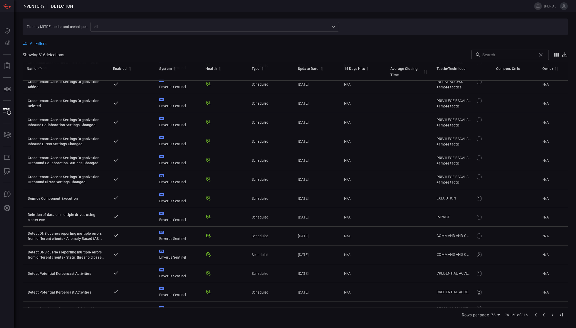
scroll to position [1190, 0]
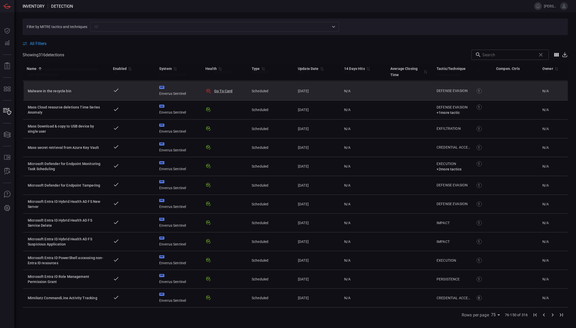
click at [225, 88] on button "Go To Card" at bounding box center [223, 90] width 19 height 5
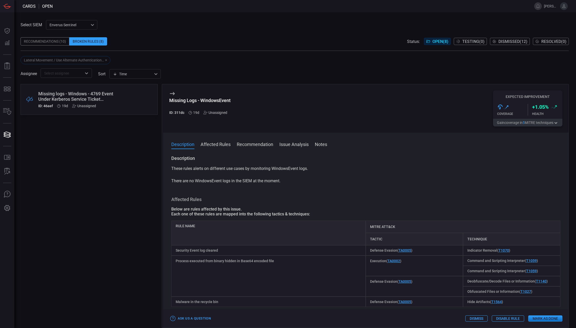
click at [218, 144] on button "Affected Rules" at bounding box center [216, 144] width 30 height 6
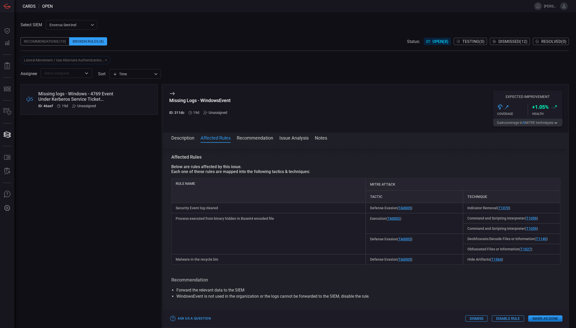
click at [253, 139] on button "Recommendation" at bounding box center [255, 137] width 36 height 6
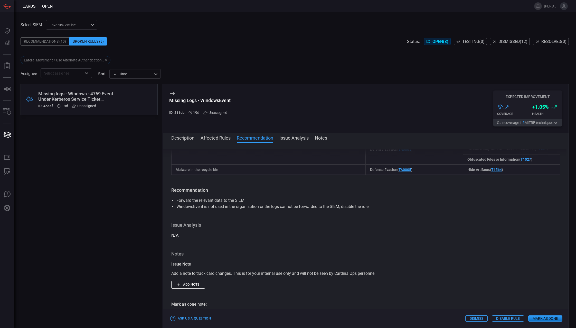
scroll to position [159, 0]
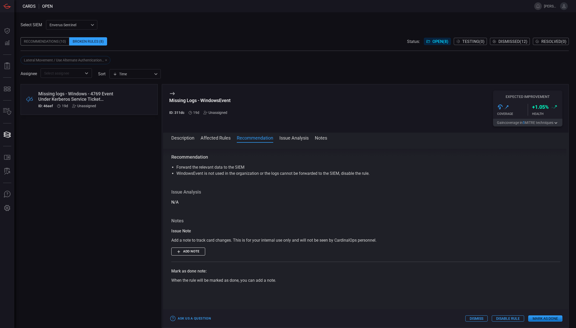
click at [290, 138] on button "Issue Analysis" at bounding box center [294, 137] width 29 height 6
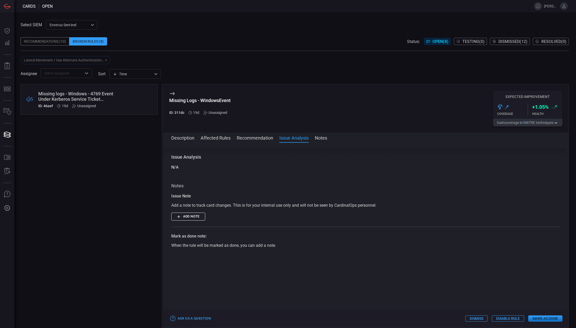
click at [333, 139] on div "Description Affected Rules Recommendation Issue Analysis Notes" at bounding box center [370, 137] width 398 height 6
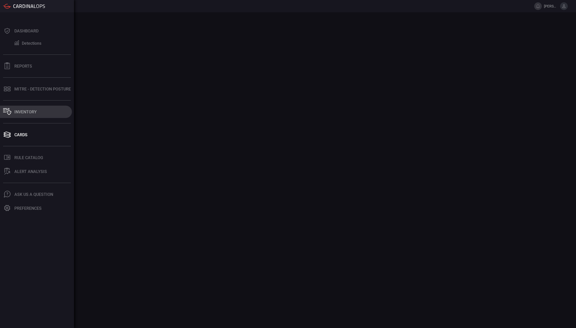
click at [27, 112] on div "Inventory" at bounding box center [25, 111] width 22 height 5
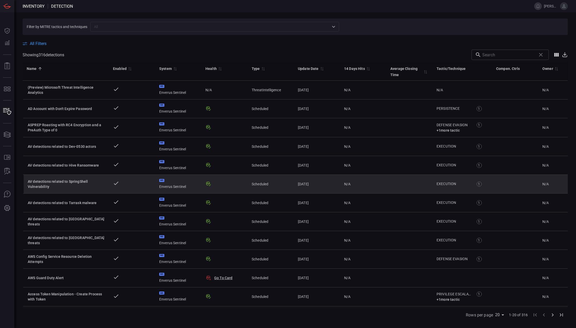
scroll to position [154, 0]
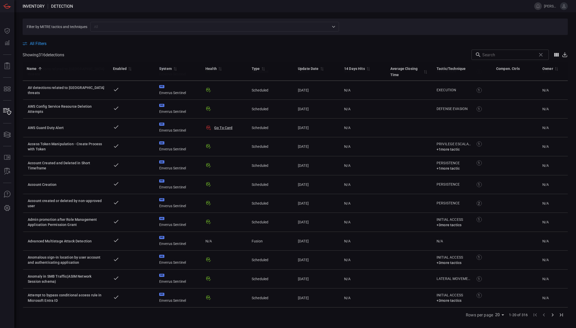
click at [501, 316] on body "Inventory Detection jared.roese Dashboard Dashboard Detections Detections Repor…" at bounding box center [288, 164] width 576 height 328
click at [501, 318] on li "75" at bounding box center [500, 316] width 13 height 9
type input "75"
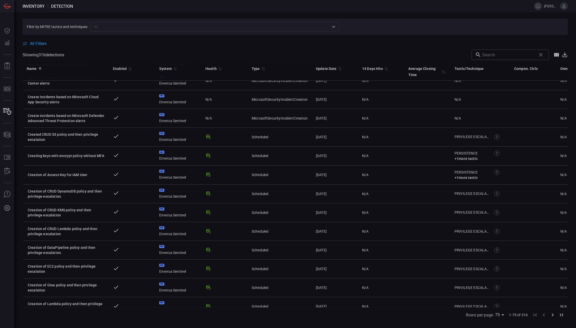
scroll to position [1191, 0]
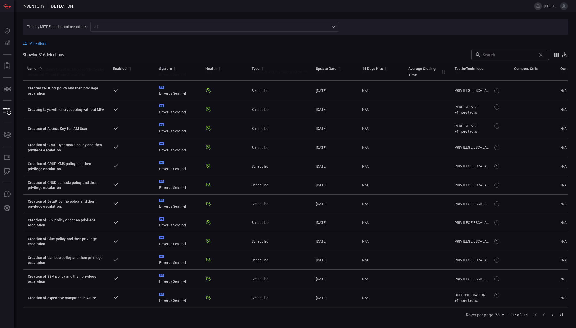
click at [553, 315] on icon "Go to next page" at bounding box center [553, 315] width 6 height 6
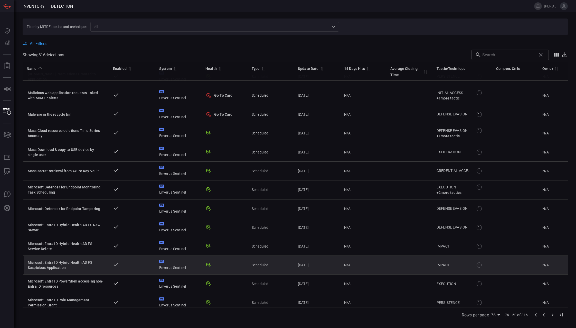
scroll to position [1190, 0]
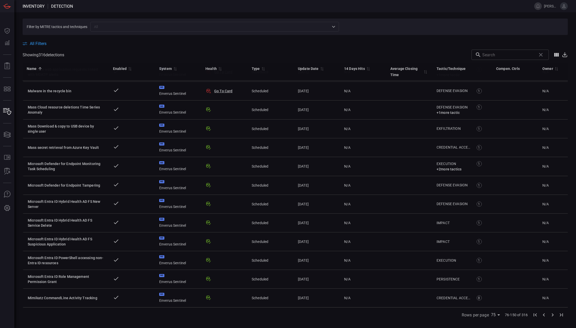
click at [553, 315] on icon "Go to next page" at bounding box center [553, 315] width 6 height 6
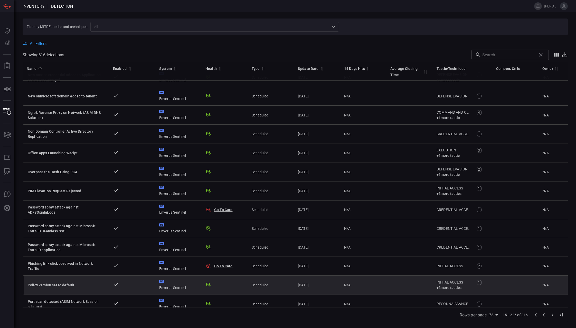
scroll to position [565, 0]
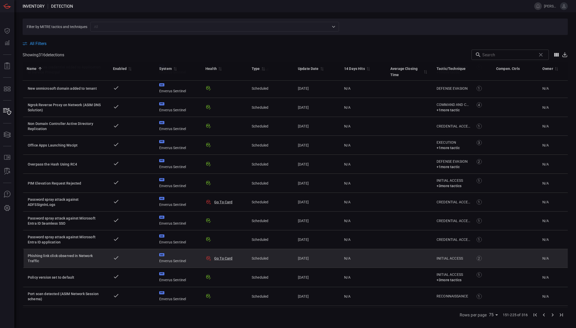
click at [89, 257] on div "Phishing link click observed in Network Traffic" at bounding box center [66, 258] width 77 height 10
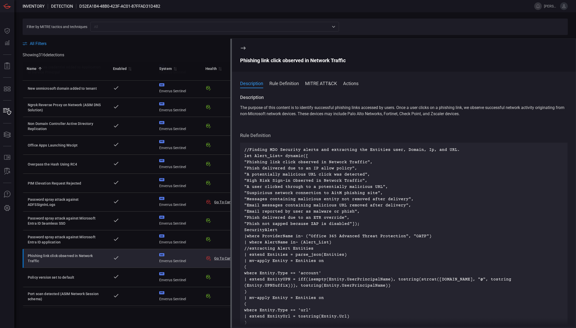
click at [284, 83] on button "Rule Definition" at bounding box center [285, 83] width 30 height 6
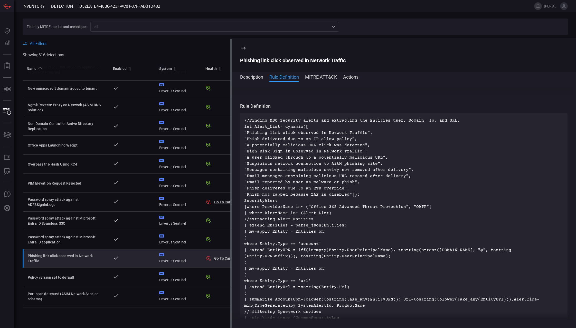
scroll to position [33, 0]
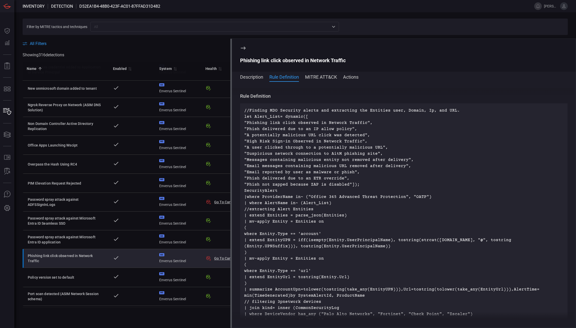
click at [323, 77] on button "MITRE ATT&CK" at bounding box center [321, 76] width 32 height 6
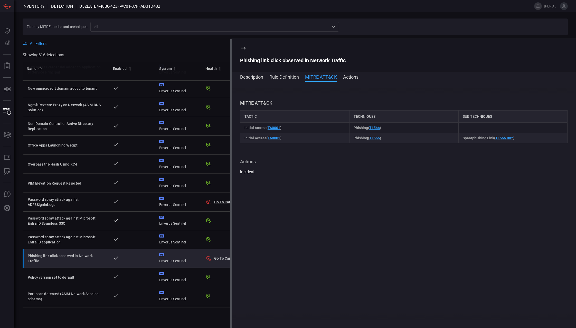
scroll to position [418, 0]
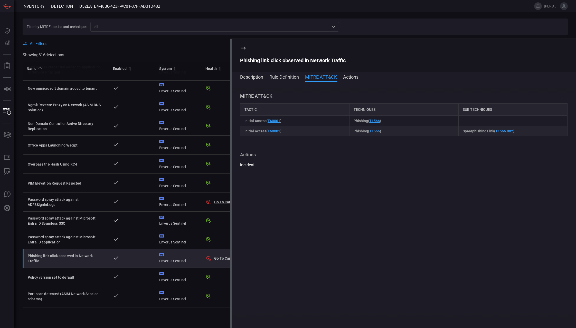
click at [348, 81] on span at bounding box center [404, 84] width 344 height 8
click at [351, 77] on button "Actions" at bounding box center [350, 76] width 15 height 6
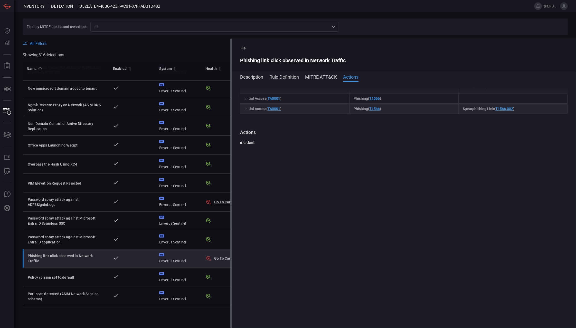
click at [249, 74] on button "Description" at bounding box center [251, 76] width 23 height 6
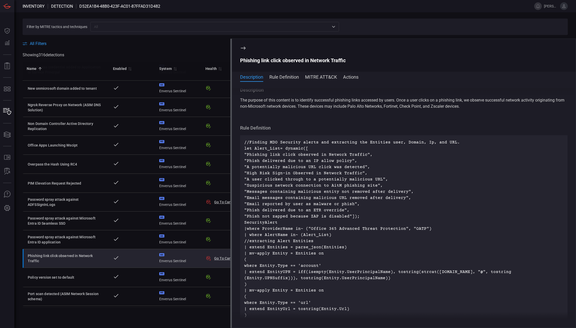
scroll to position [0, 0]
click at [243, 48] on icon at bounding box center [243, 48] width 5 height 3
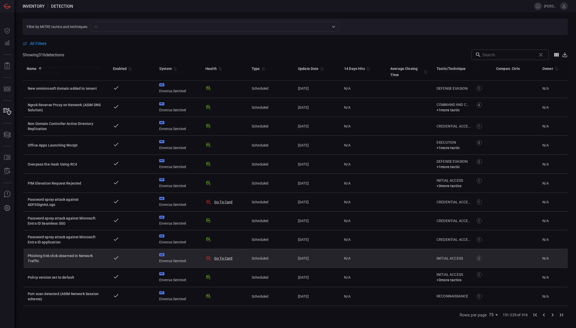
click at [222, 258] on button "Go To Card" at bounding box center [223, 258] width 19 height 5
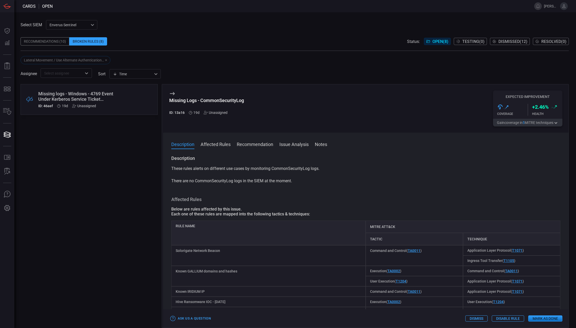
click at [506, 41] on span "Dismissed ( 12 )" at bounding box center [513, 41] width 29 height 5
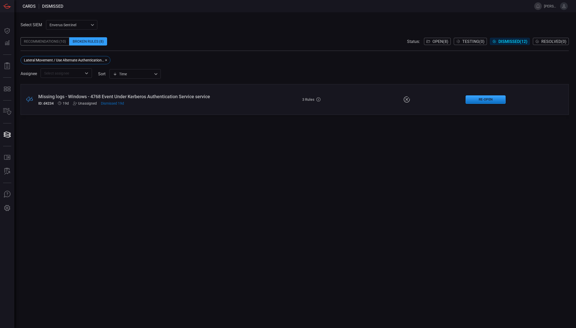
click at [107, 60] on icon "button" at bounding box center [106, 60] width 3 height 3
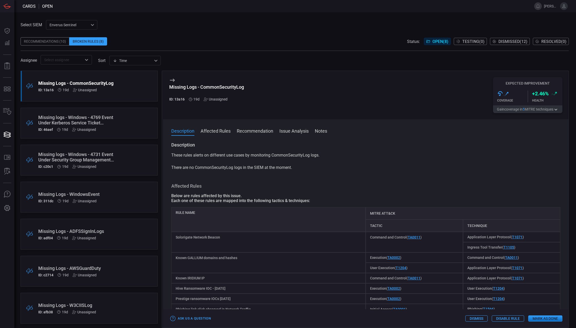
click at [510, 41] on span "Dismissed ( 12 )" at bounding box center [513, 41] width 29 height 5
click at [93, 24] on div "Enverus Sentinel c91b43ff-c123-4683-be2e-f803907a5556 ​" at bounding box center [71, 25] width 51 height 10
click at [65, 44] on div "Enverus MDE" at bounding box center [60, 44] width 21 height 5
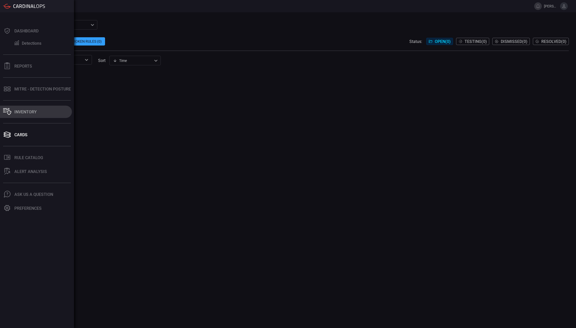
click at [24, 111] on div "Inventory" at bounding box center [25, 111] width 22 height 5
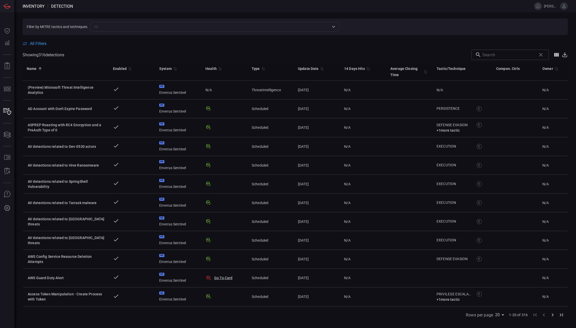
click at [504, 315] on body "Inventory Detection jared.roese Dashboard Dashboard Detections Detections Repor…" at bounding box center [288, 164] width 576 height 328
click at [502, 318] on li "75" at bounding box center [500, 316] width 13 height 9
type input "75"
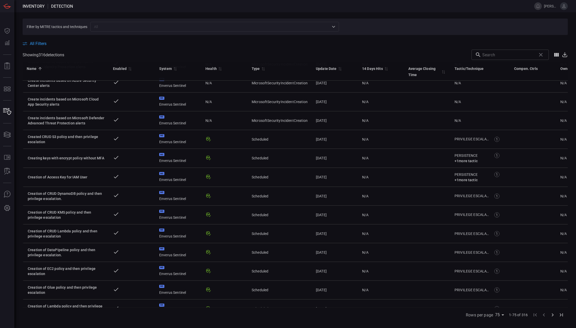
scroll to position [1191, 0]
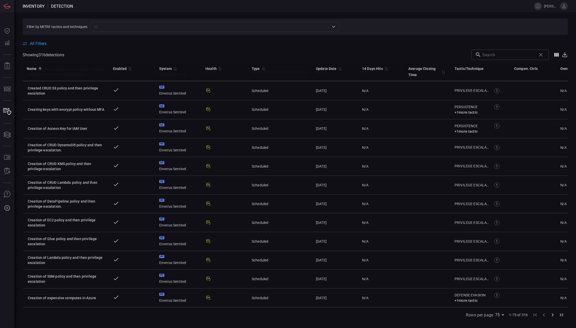
click at [553, 315] on icon "Go to next page" at bounding box center [553, 315] width 6 height 6
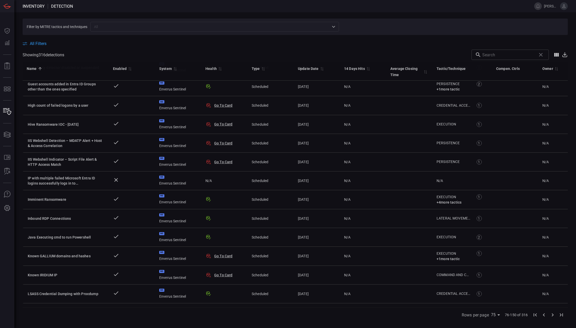
scroll to position [1190, 0]
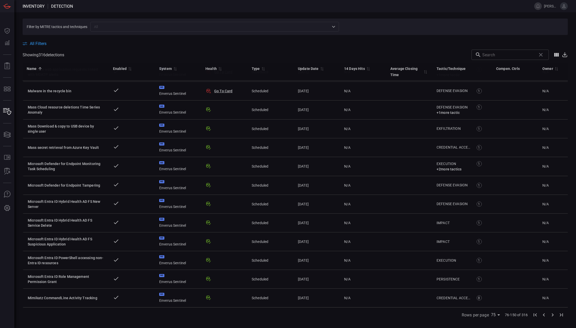
click at [553, 316] on icon "Go to next page" at bounding box center [553, 315] width 6 height 6
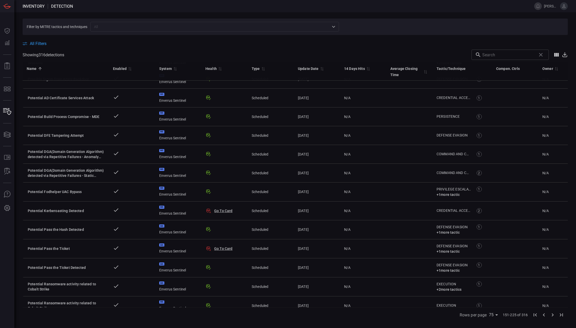
scroll to position [1190, 0]
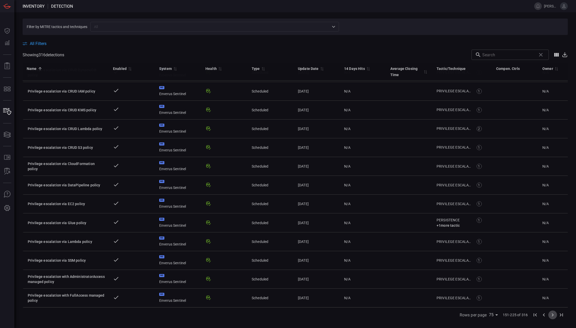
click at [552, 314] on icon "Go to next page" at bounding box center [553, 315] width 6 height 6
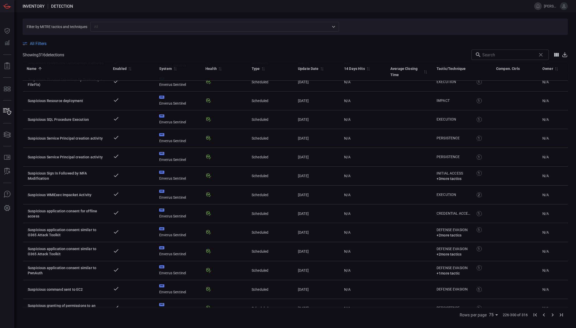
scroll to position [1028, 0]
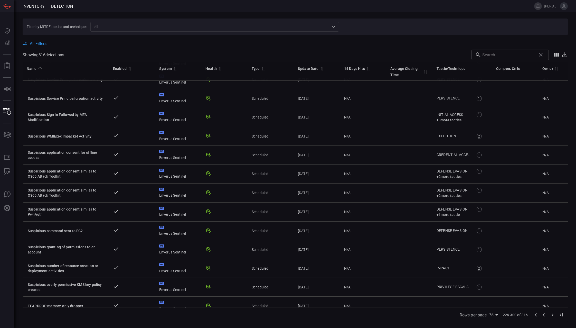
click at [544, 315] on icon "Go to previous page" at bounding box center [544, 315] width 6 height 6
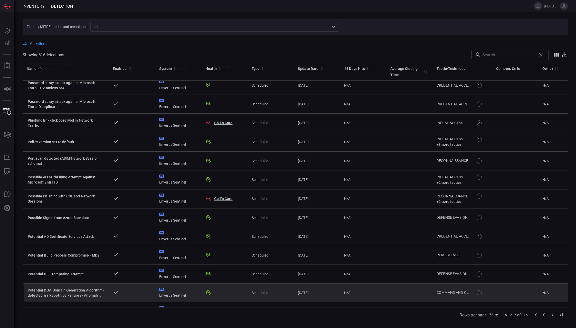
scroll to position [693, 0]
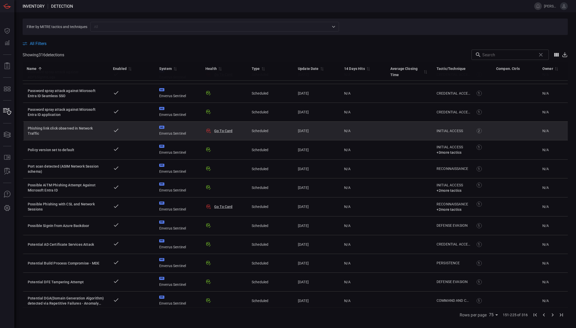
click at [139, 128] on td at bounding box center [132, 131] width 46 height 19
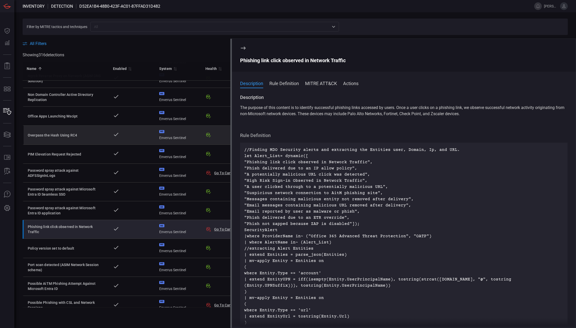
scroll to position [590, 0]
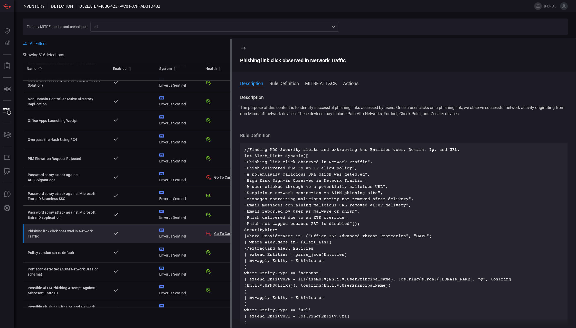
click at [245, 47] on icon at bounding box center [243, 48] width 6 height 6
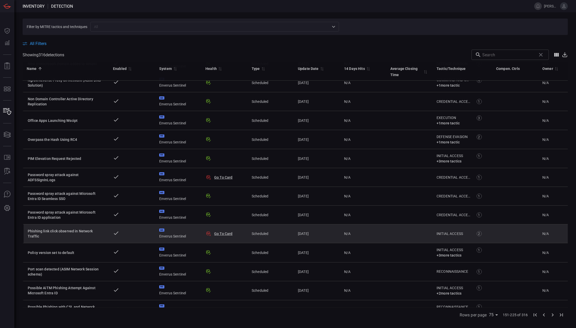
click at [131, 234] on td at bounding box center [132, 233] width 46 height 19
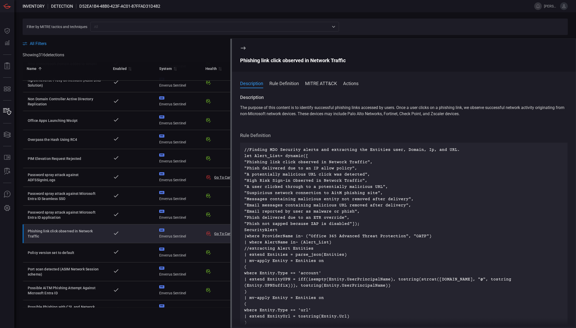
click at [187, 47] on span at bounding box center [296, 48] width 546 height 4
click at [243, 48] on icon at bounding box center [243, 48] width 5 height 3
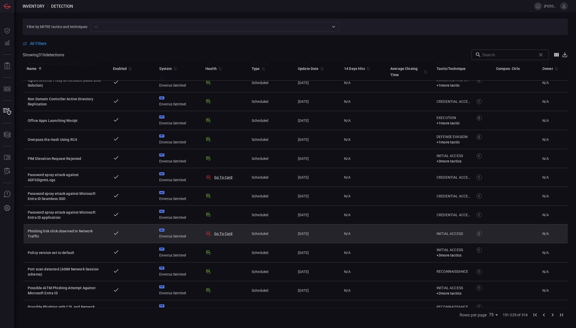
click at [222, 234] on button "Go To Card" at bounding box center [223, 233] width 19 height 5
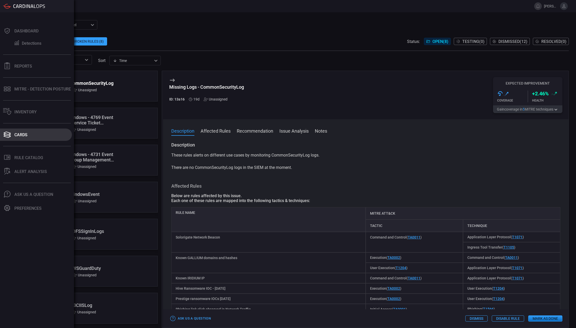
click at [18, 135] on div "Cards" at bounding box center [20, 134] width 13 height 5
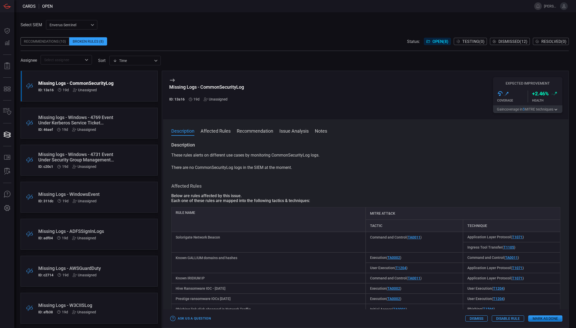
click at [218, 129] on button "Affected Rules" at bounding box center [216, 130] width 30 height 6
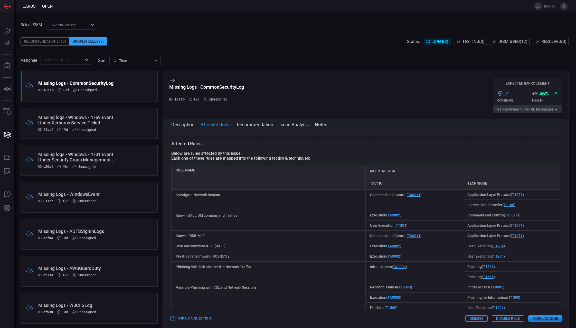
click at [255, 124] on button "Recommendation" at bounding box center [255, 124] width 36 height 6
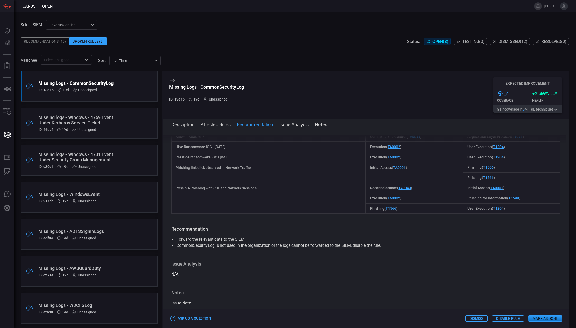
scroll to position [220, 0]
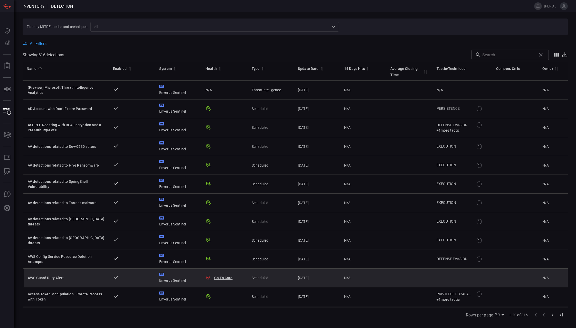
click at [224, 278] on button "Go To Card" at bounding box center [223, 277] width 19 height 5
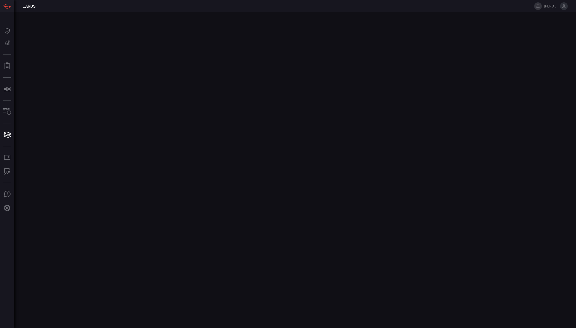
click at [141, 130] on main at bounding box center [288, 170] width 576 height 316
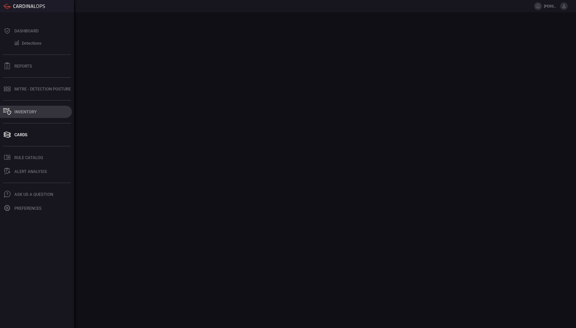
click at [24, 113] on div "Inventory" at bounding box center [25, 111] width 22 height 5
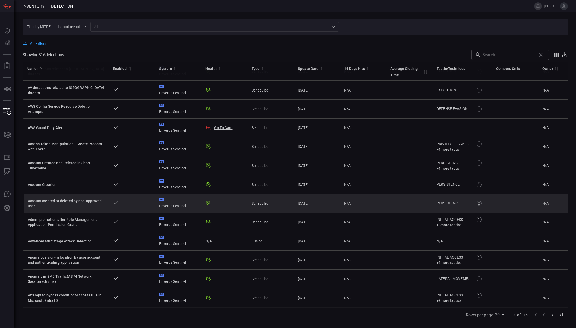
scroll to position [154, 0]
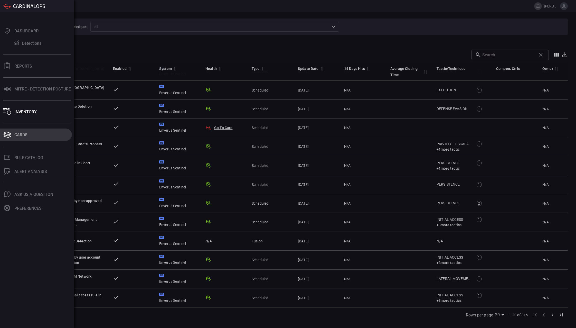
click at [24, 134] on div "Cards" at bounding box center [20, 134] width 13 height 5
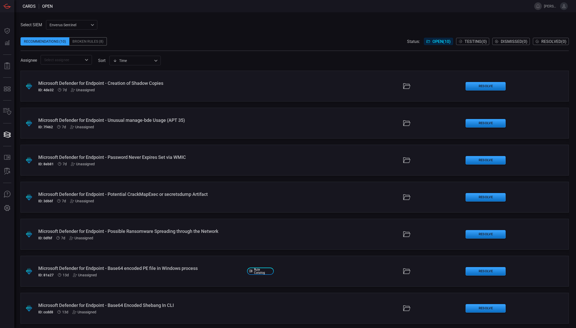
click at [63, 59] on input "text" at bounding box center [62, 60] width 40 height 6
click at [71, 25] on div "Enverus Sentinel c91b43ff-c123-4683-be2e-f803907a5556 ​" at bounding box center [71, 25] width 51 height 10
click at [141, 18] on div at bounding box center [288, 164] width 576 height 328
